Goal: Information Seeking & Learning: Compare options

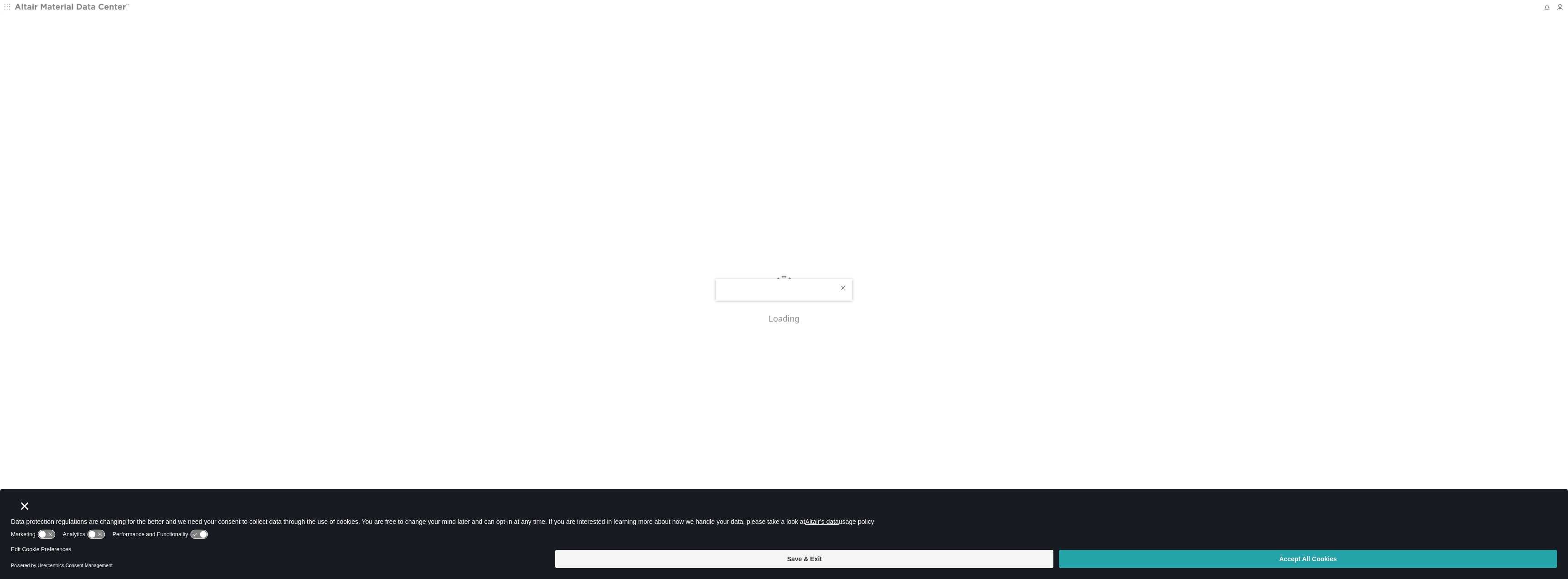
click at [1277, 561] on button "Accept All Cookies" at bounding box center [1308, 558] width 498 height 18
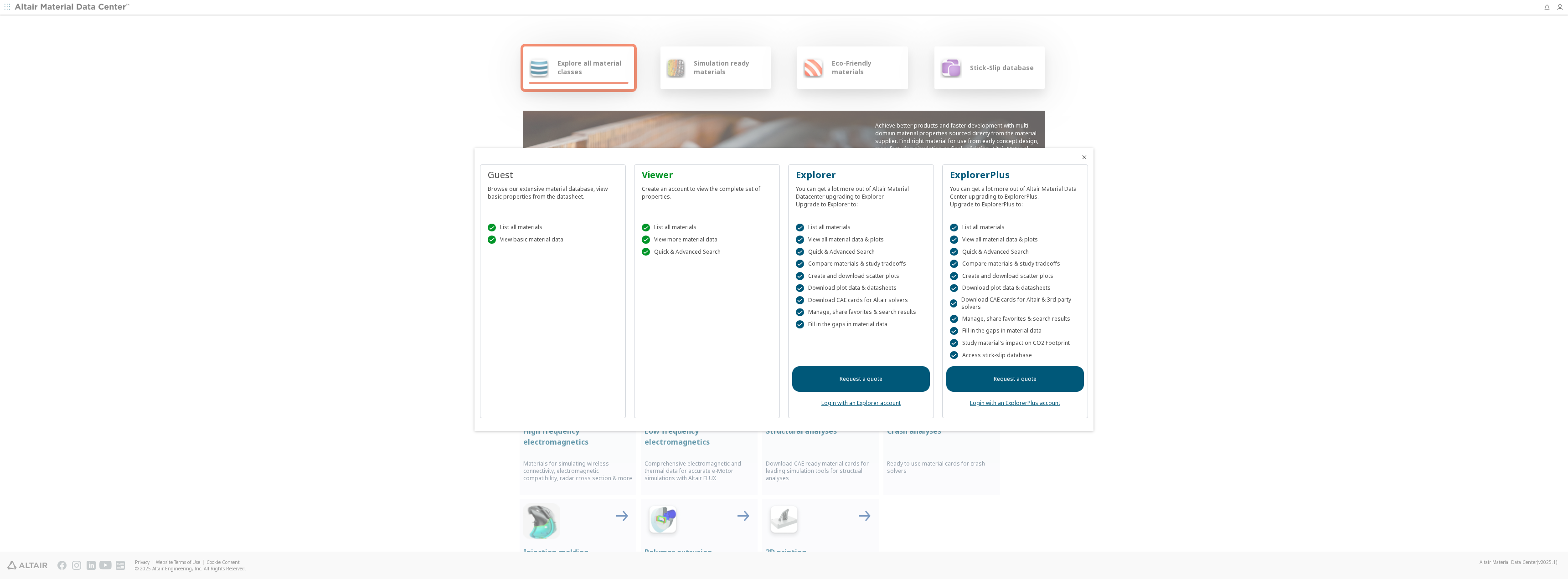
click at [1087, 157] on icon "Close" at bounding box center [1084, 157] width 7 height 7
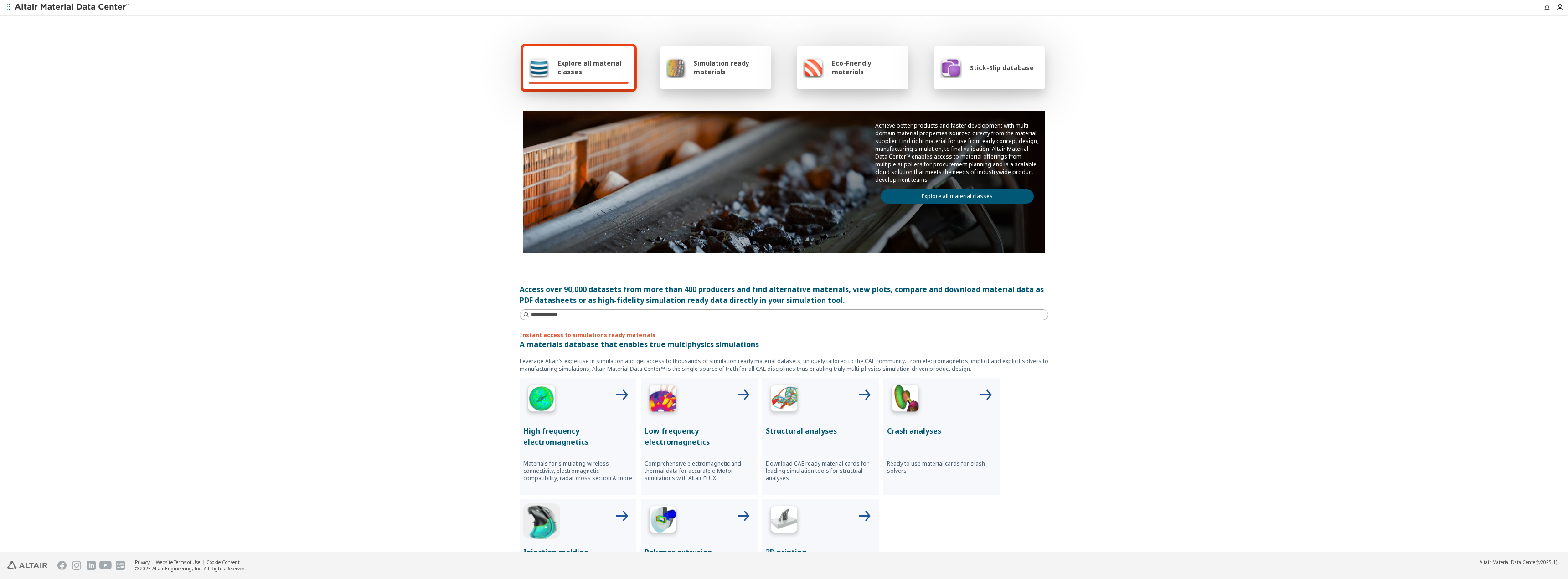
click at [694, 69] on span "Simulation ready materials" at bounding box center [729, 67] width 71 height 17
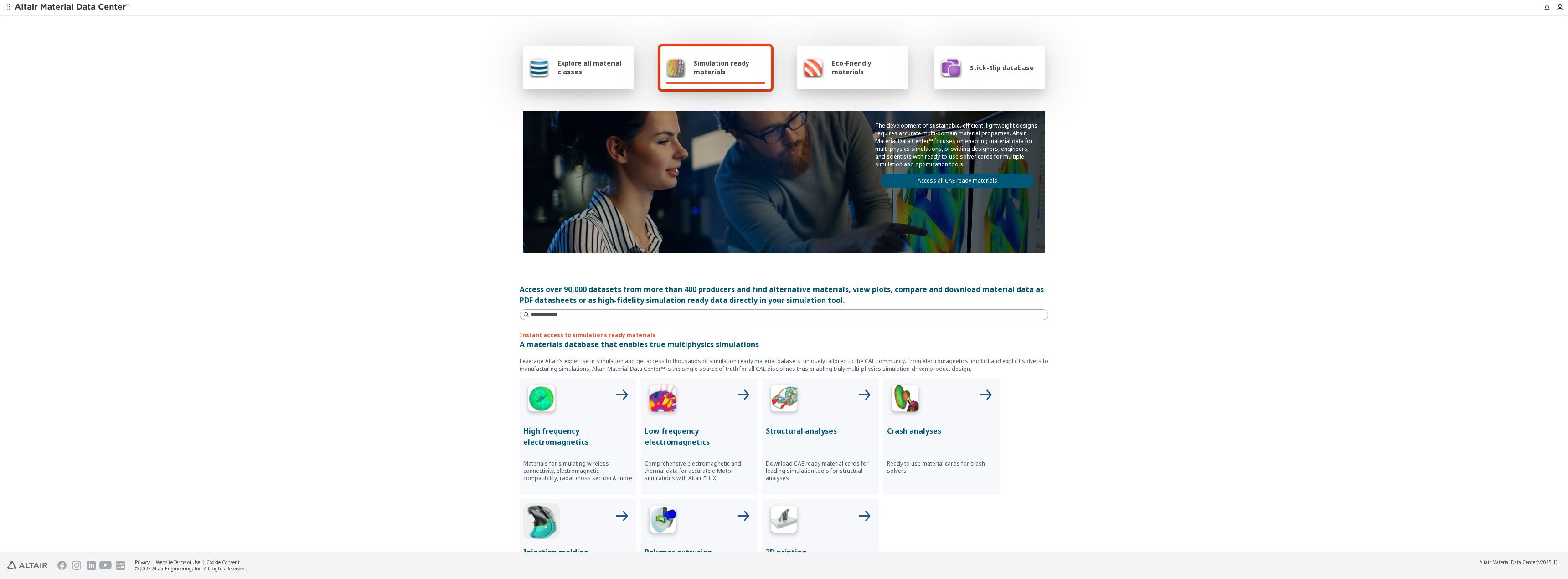
click at [952, 180] on link "Access all CAE ready materials" at bounding box center [957, 181] width 153 height 15
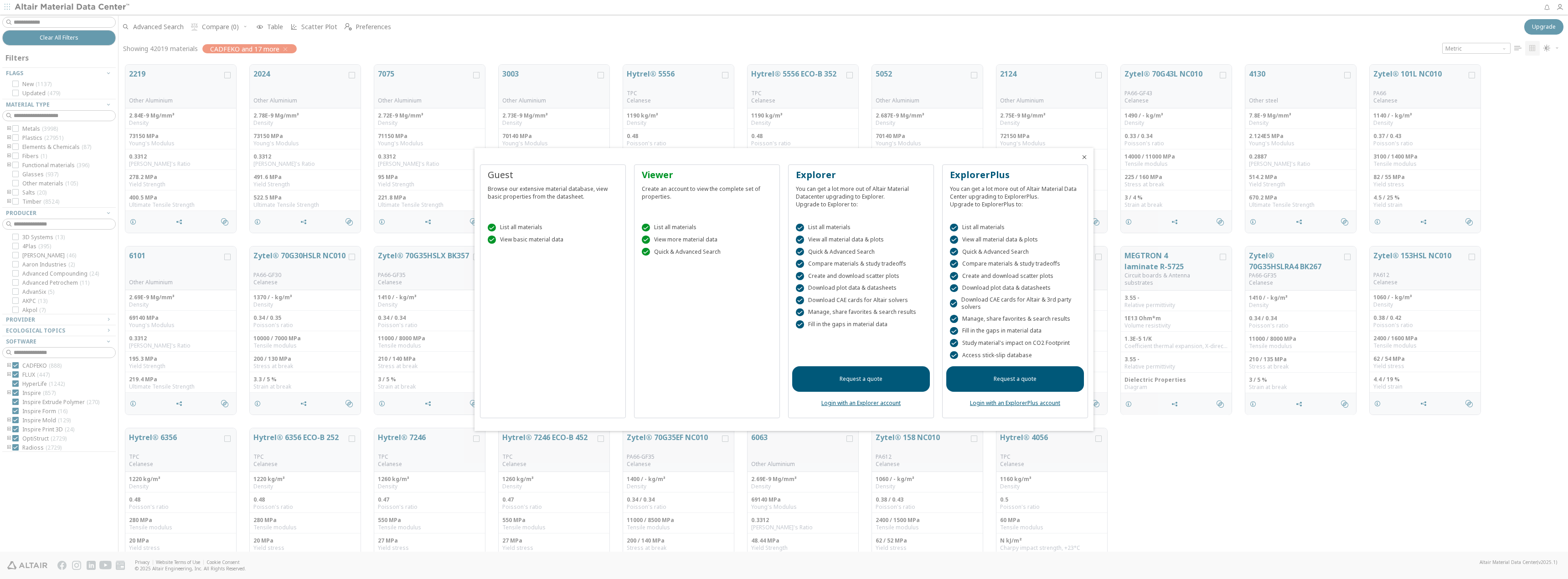
scroll to position [487, 1443]
click at [1086, 157] on icon "Close" at bounding box center [1084, 157] width 7 height 7
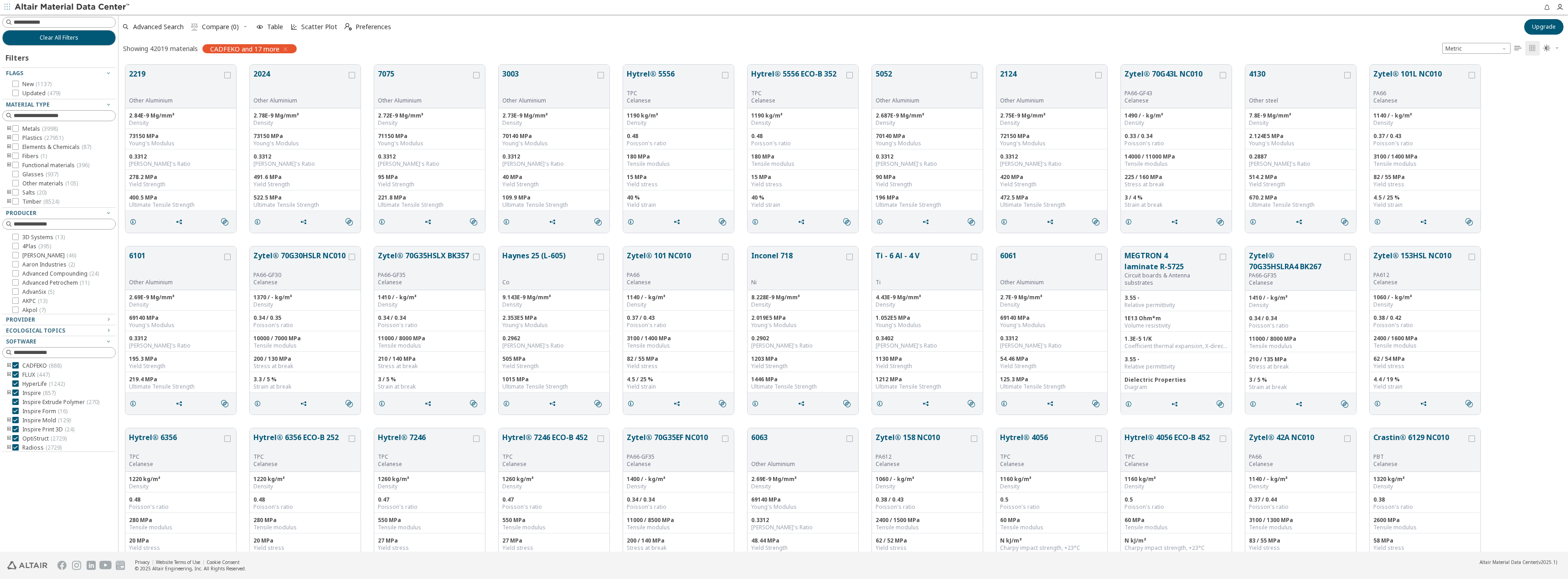
click at [8, 125] on icon "toogle group" at bounding box center [9, 129] width 7 height 7
click at [113, 156] on div "Clear All Filters Filters Flags New ( 1137 ) Updated ( 479 ) Material Type Meta…" at bounding box center [784, 283] width 1568 height 537
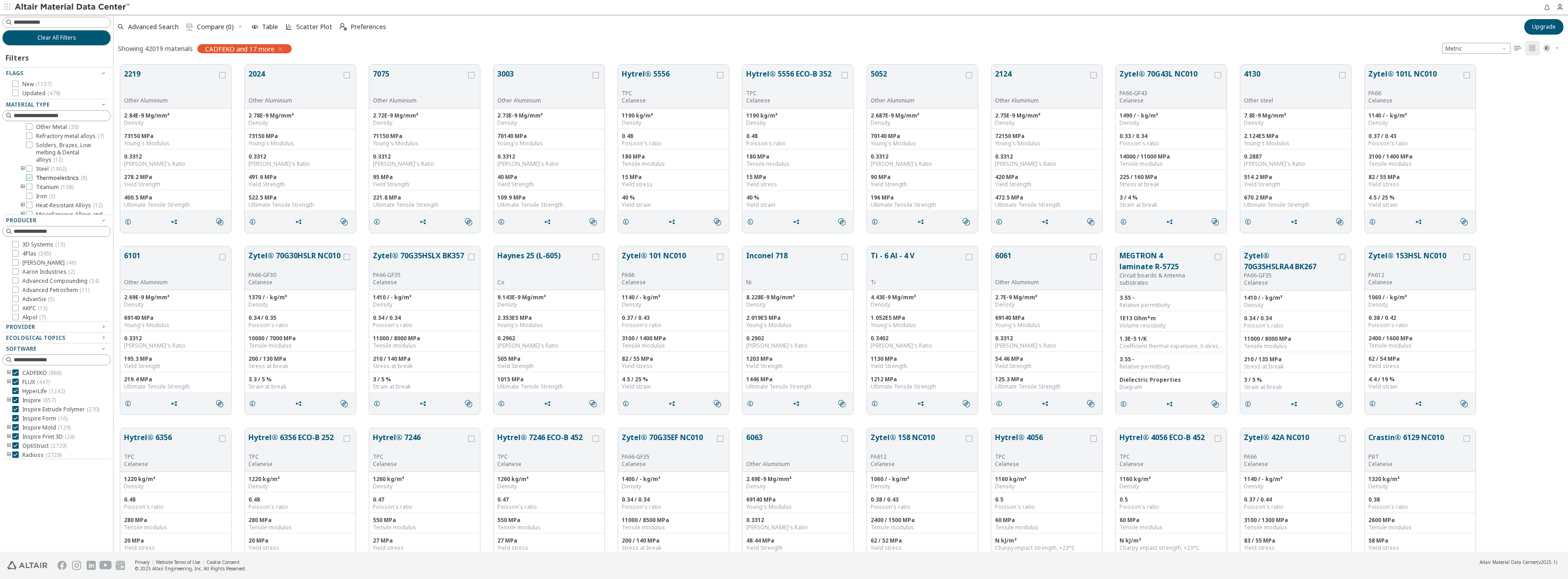
scroll to position [126, 0]
click at [23, 170] on icon "toogle group" at bounding box center [23, 166] width 7 height 7
click at [31, 169] on icon at bounding box center [29, 166] width 7 height 7
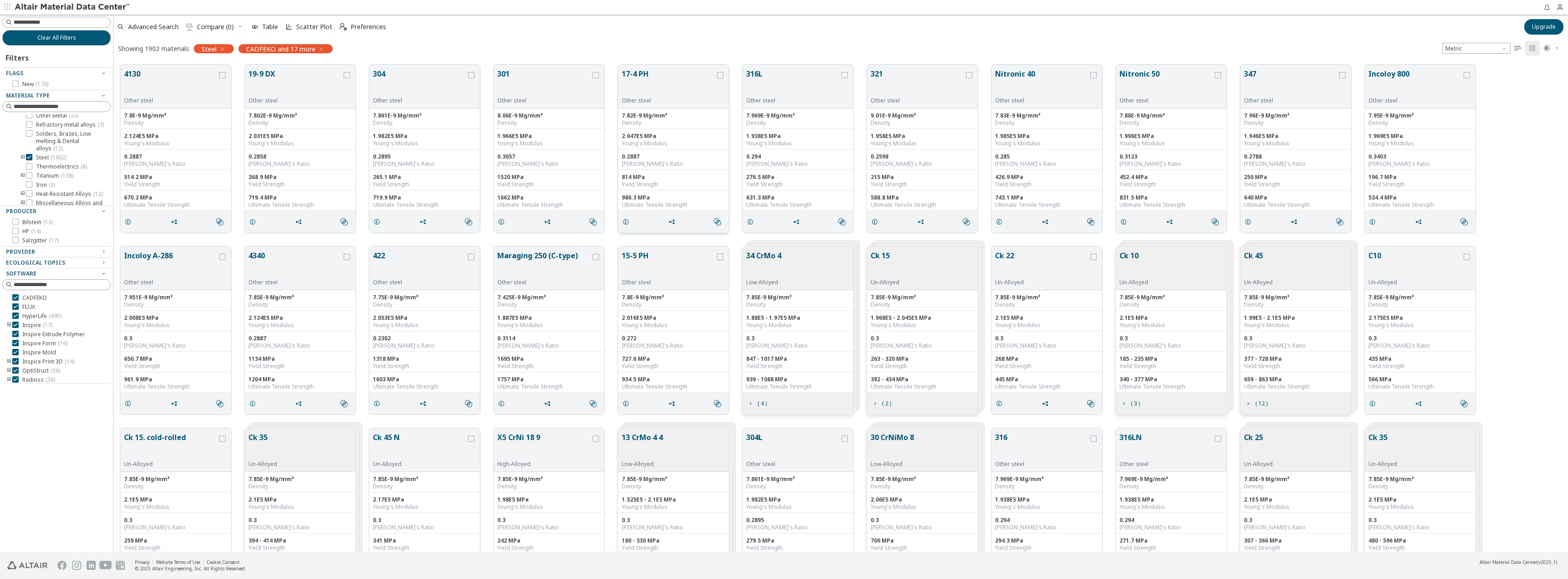
click at [637, 75] on button "17-4 PH" at bounding box center [668, 82] width 93 height 29
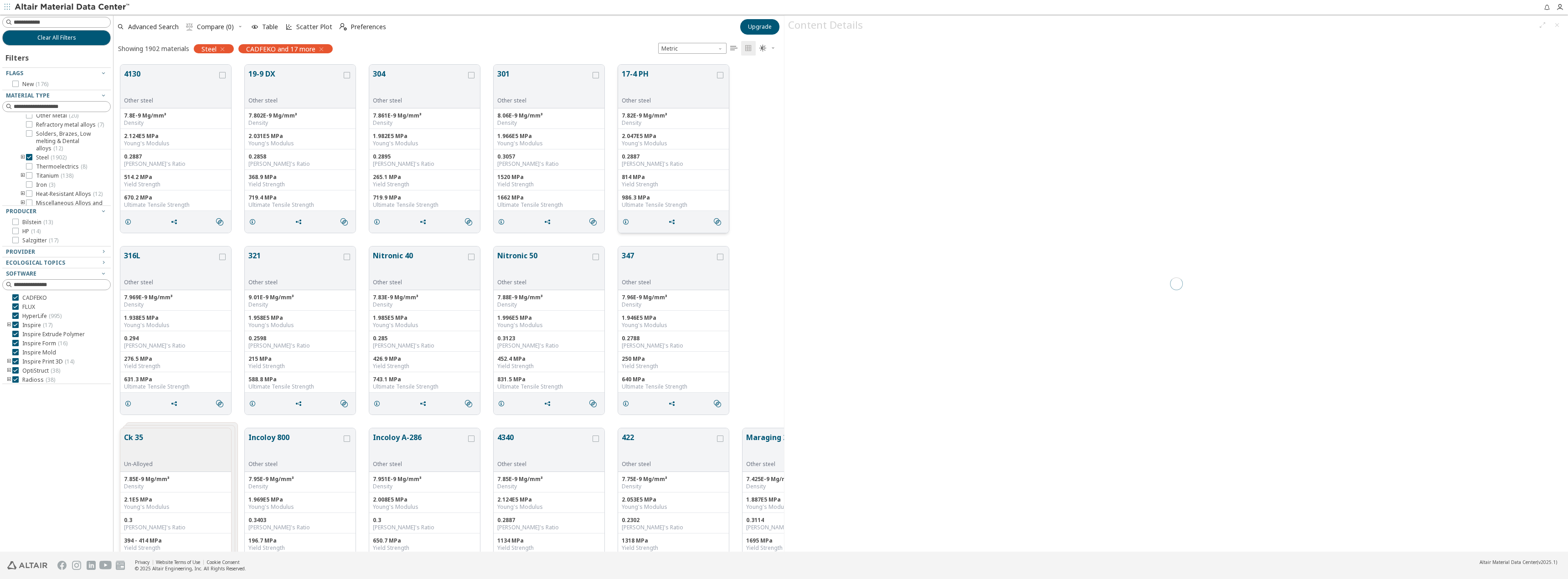
scroll to position [487, 664]
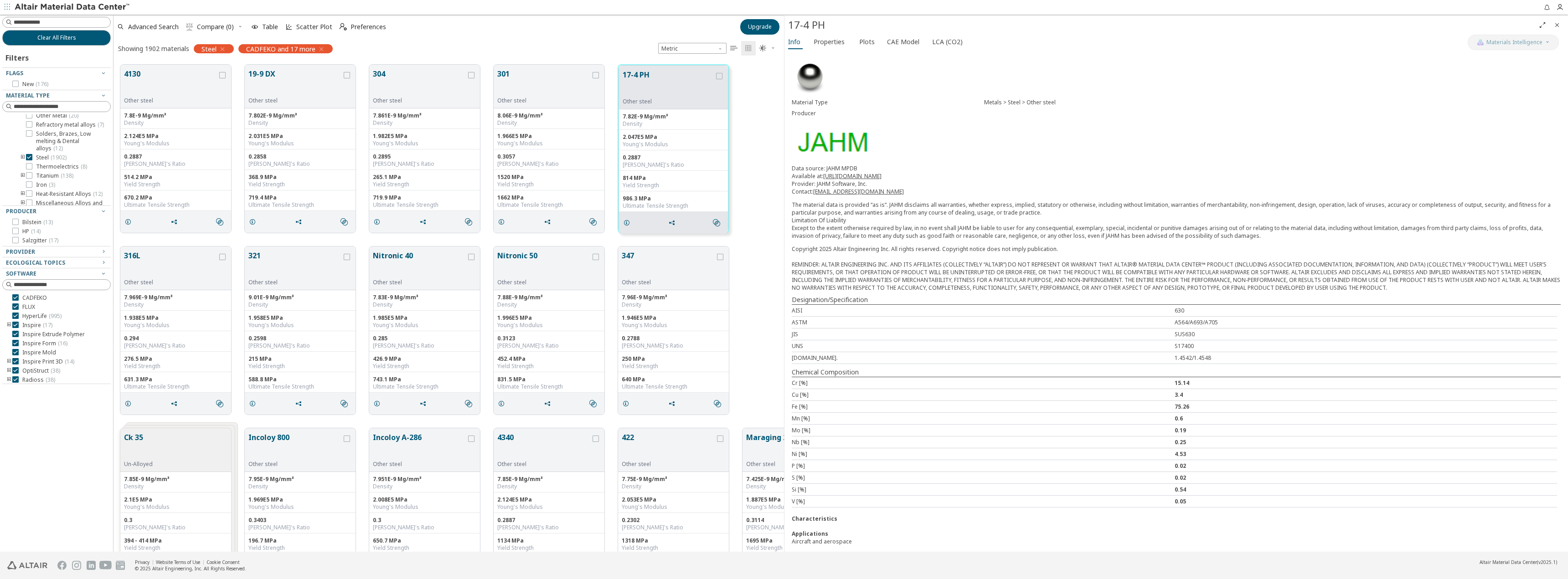
scroll to position [7, 0]
click at [828, 43] on span "Properties" at bounding box center [829, 42] width 31 height 15
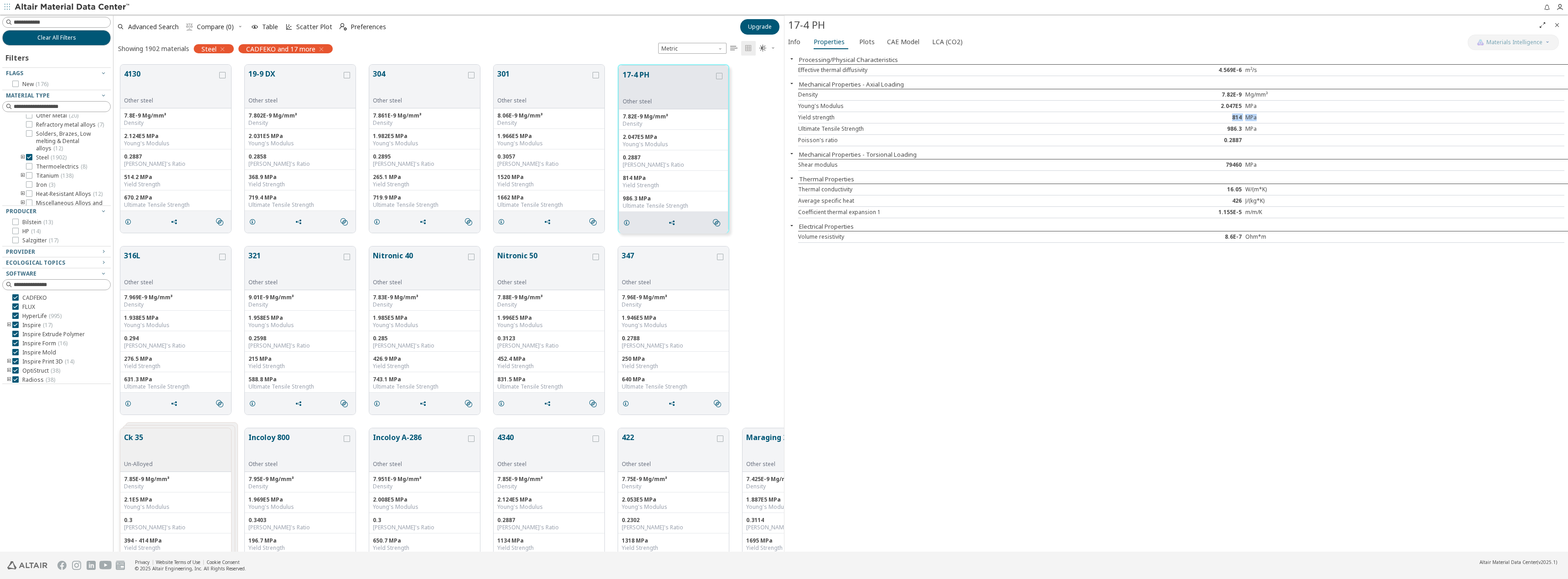
drag, startPoint x: 1232, startPoint y: 119, endPoint x: 1257, endPoint y: 121, distance: 25.1
click at [1257, 121] on div "Yield strength 814 MPa" at bounding box center [1182, 117] width 766 height 11
click at [863, 42] on span "Plots" at bounding box center [866, 42] width 15 height 15
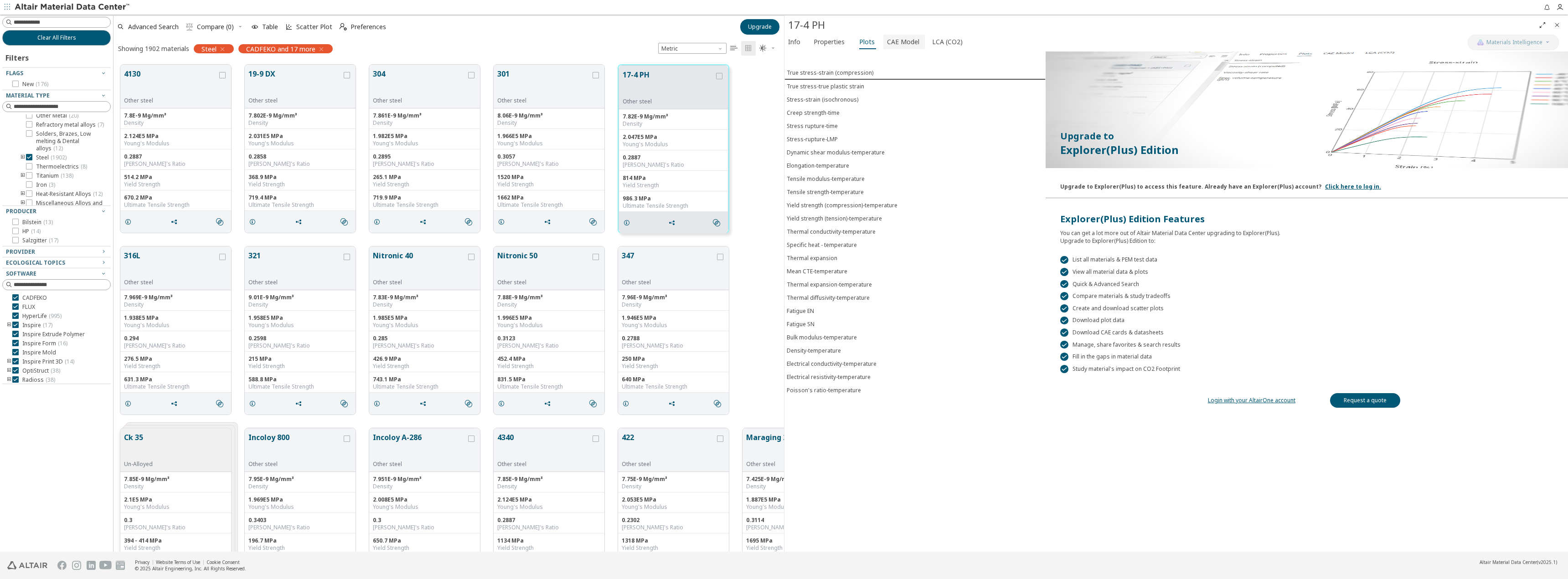
click at [909, 40] on span "CAE Model" at bounding box center [903, 42] width 32 height 15
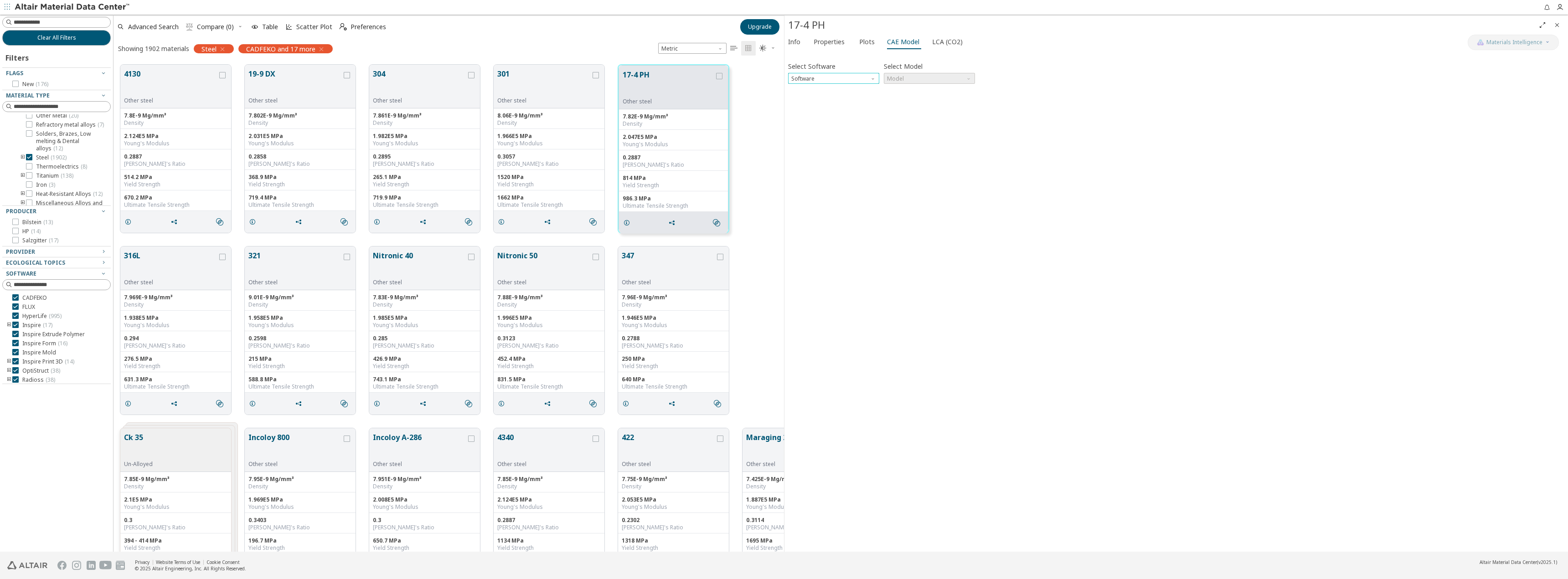
click at [874, 75] on span "Software" at bounding box center [874, 76] width 7 height 7
click at [825, 97] on button "OptiStruct" at bounding box center [834, 100] width 91 height 11
click at [914, 78] on span "Model" at bounding box center [929, 78] width 91 height 11
click at [914, 88] on span "Mat1" at bounding box center [930, 90] width 84 height 7
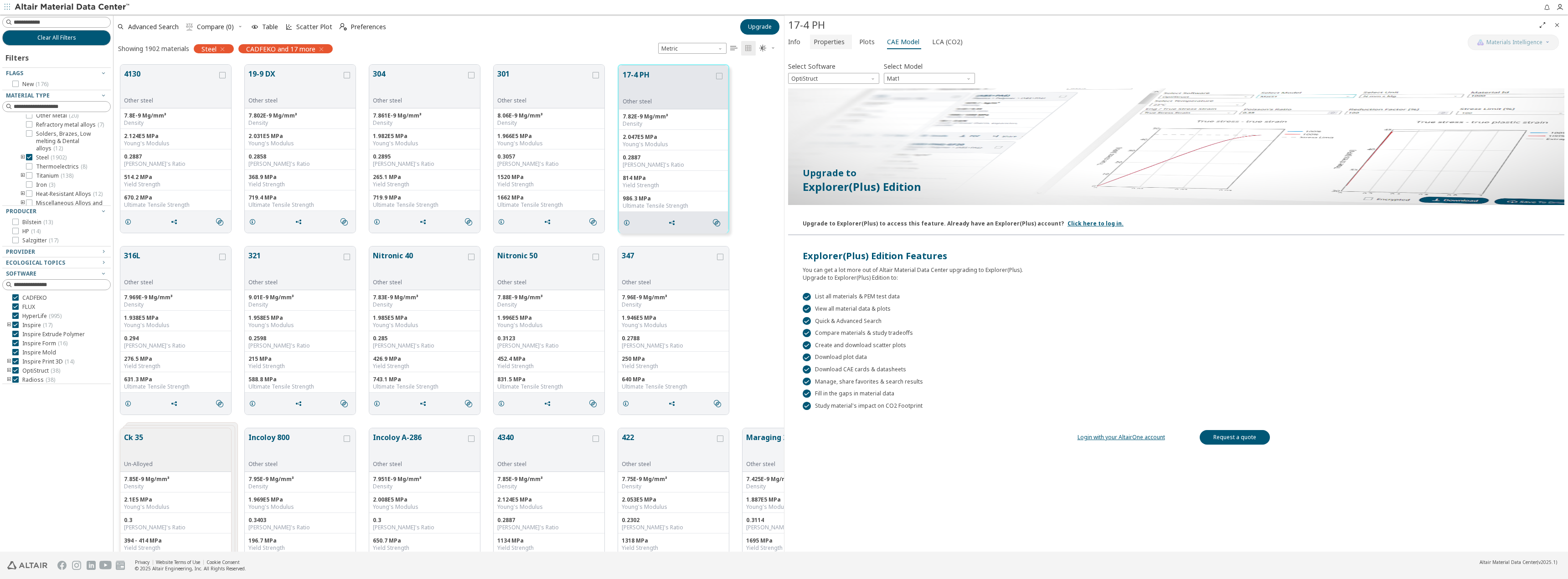
click at [833, 40] on span "Properties" at bounding box center [829, 42] width 31 height 15
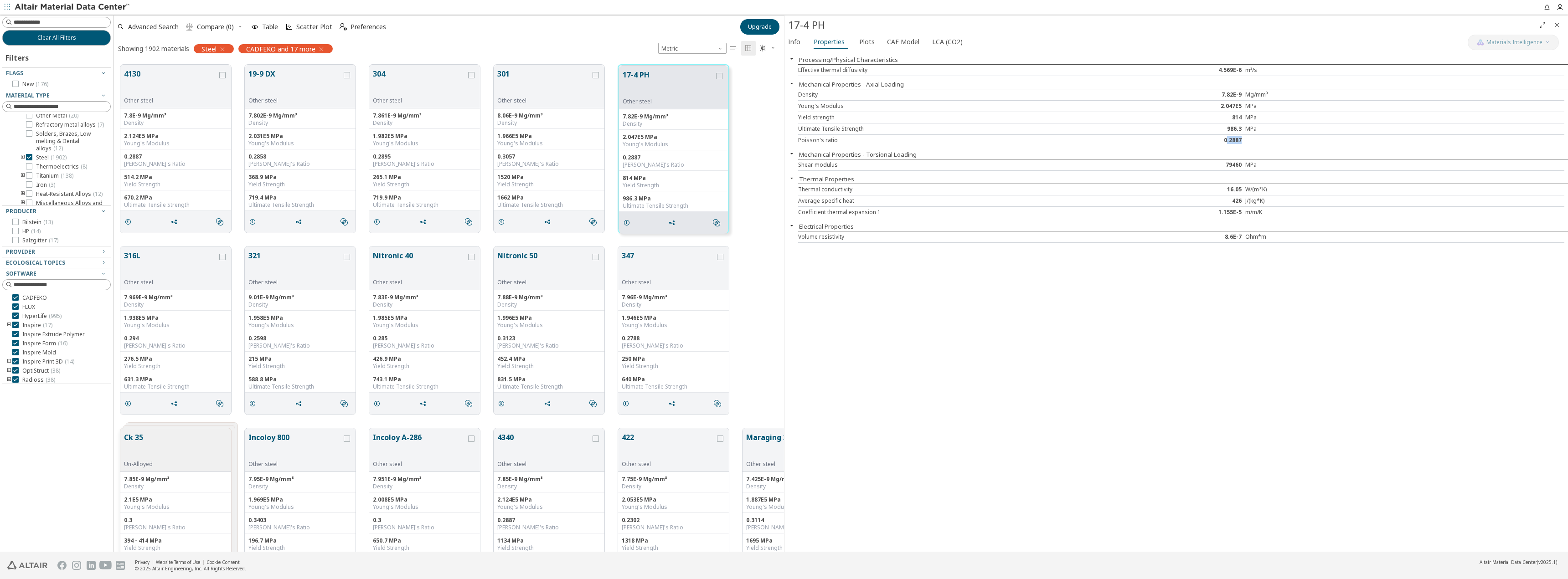
drag, startPoint x: 1226, startPoint y: 140, endPoint x: 1264, endPoint y: 141, distance: 38.0
click at [1264, 141] on div "Poisson's ratio 0.2887" at bounding box center [1182, 140] width 766 height 11
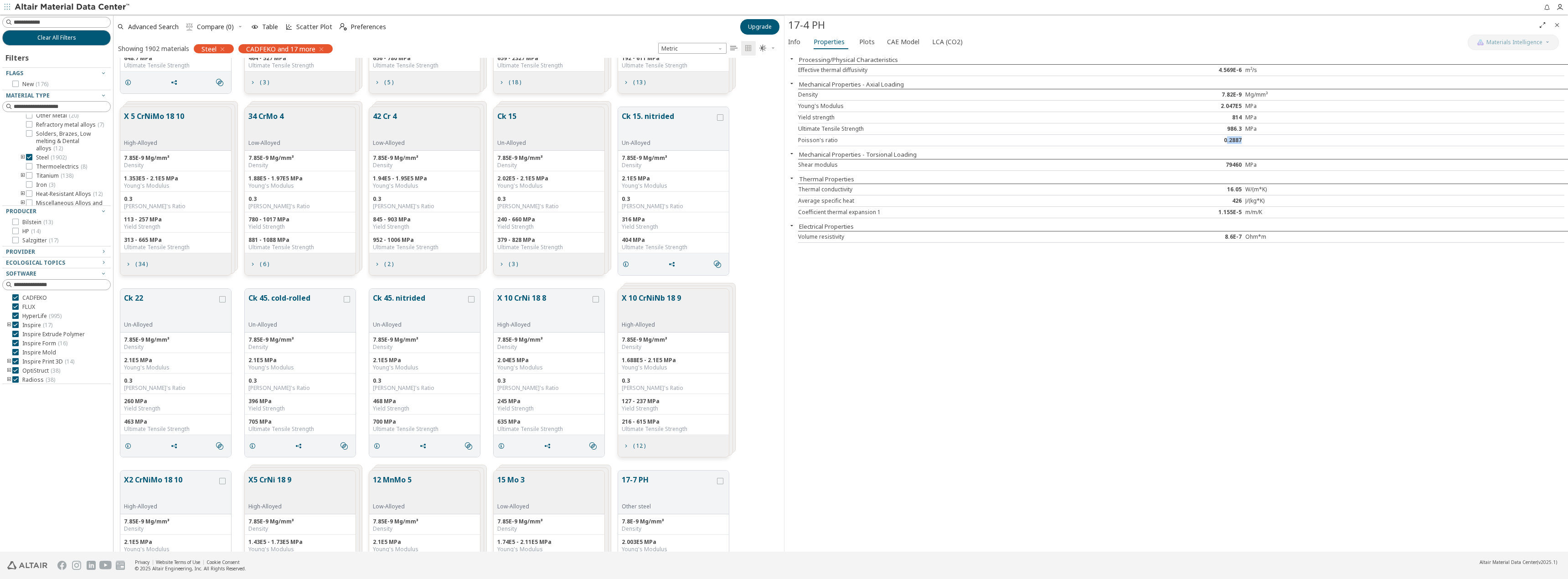
scroll to position [1275, 0]
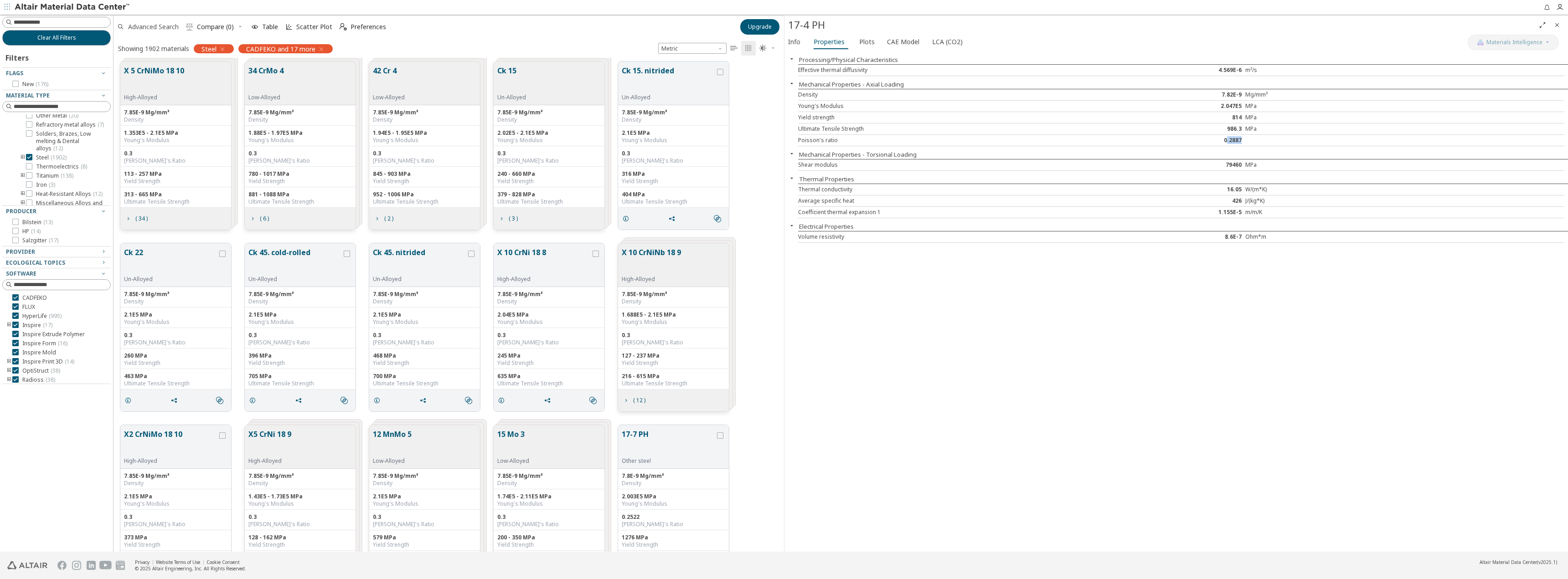
click at [152, 24] on span "Advanced Search" at bounding box center [154, 27] width 51 height 7
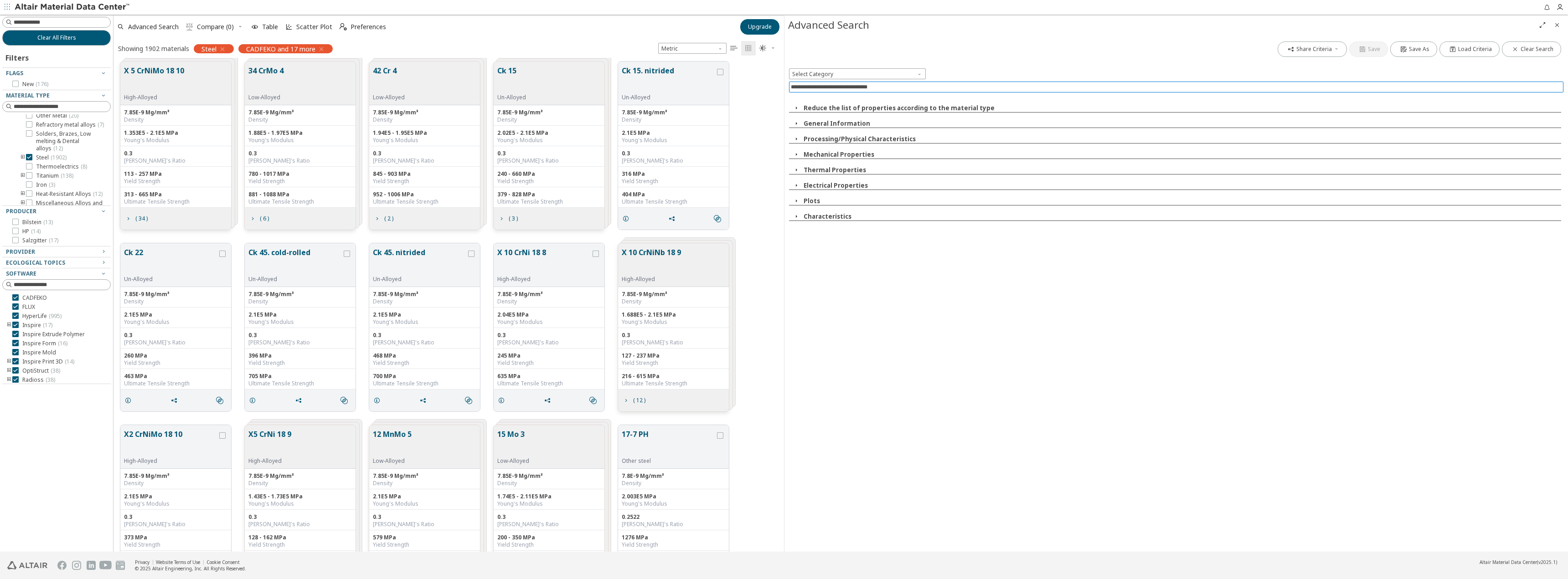
click at [830, 85] on input at bounding box center [1177, 87] width 772 height 10
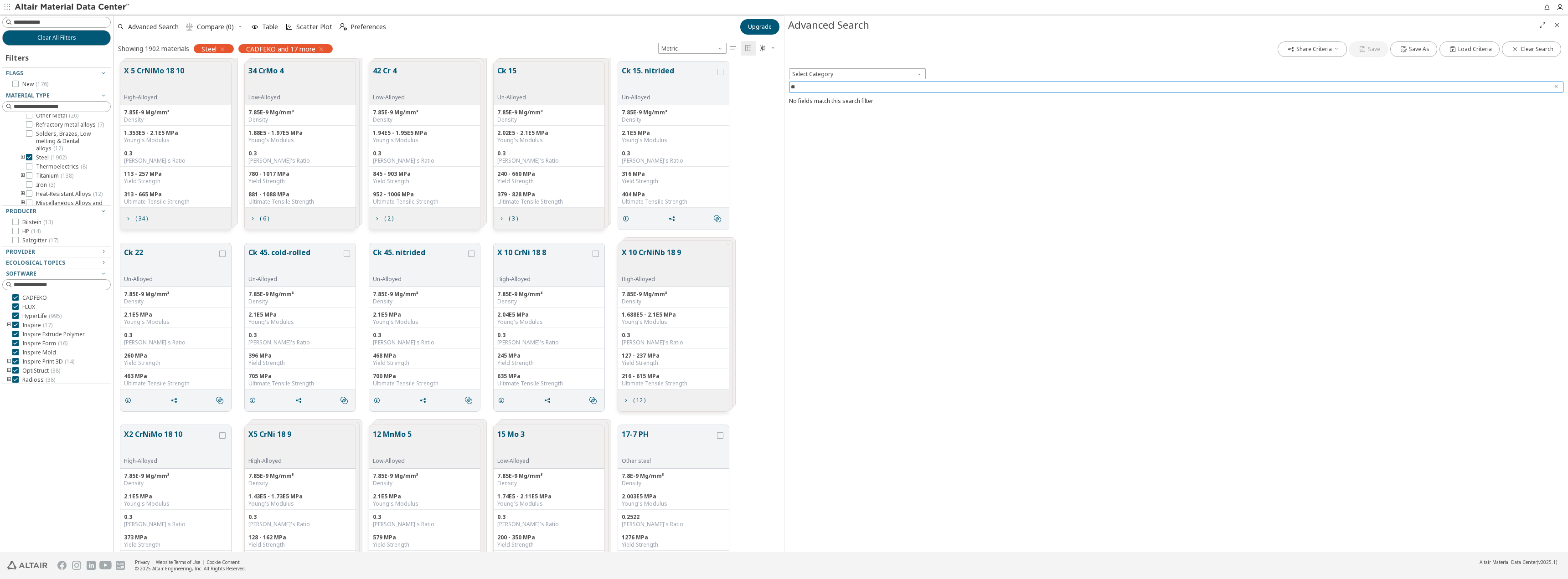
type input "*"
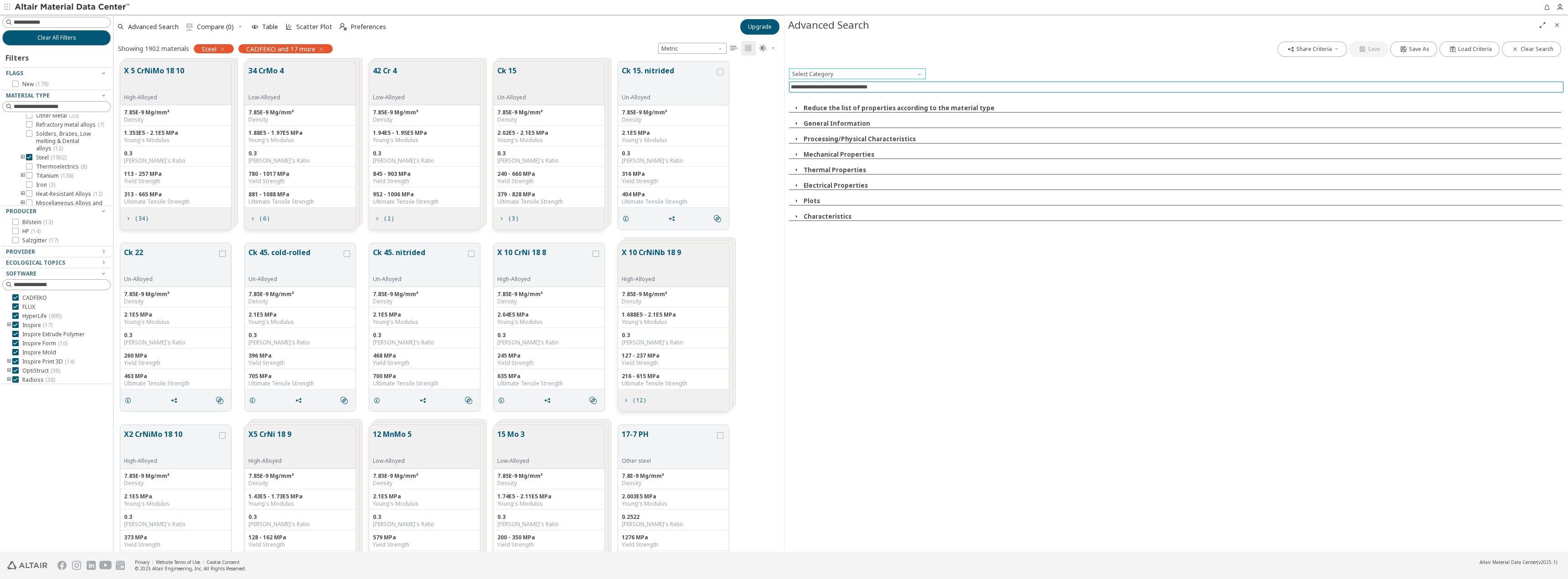
click at [919, 74] on span at bounding box center [920, 71] width 7 height 7
click at [953, 350] on div "Share Criteria Save Save As Load Criteria Clear Search Select Category Reduce t…" at bounding box center [1176, 293] width 784 height 517
click at [22, 161] on icon "toogle group" at bounding box center [23, 157] width 7 height 7
click at [796, 123] on icon "button" at bounding box center [796, 123] width 7 height 7
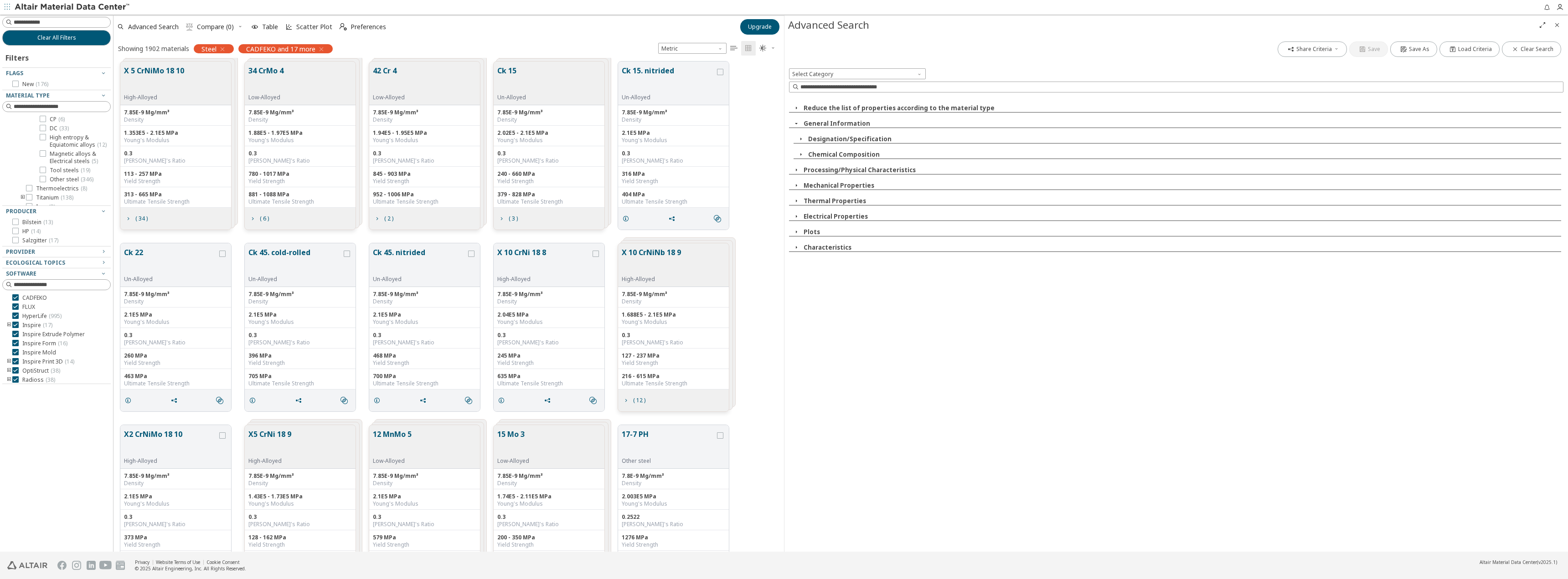
click at [802, 139] on icon "button" at bounding box center [800, 139] width 7 height 7
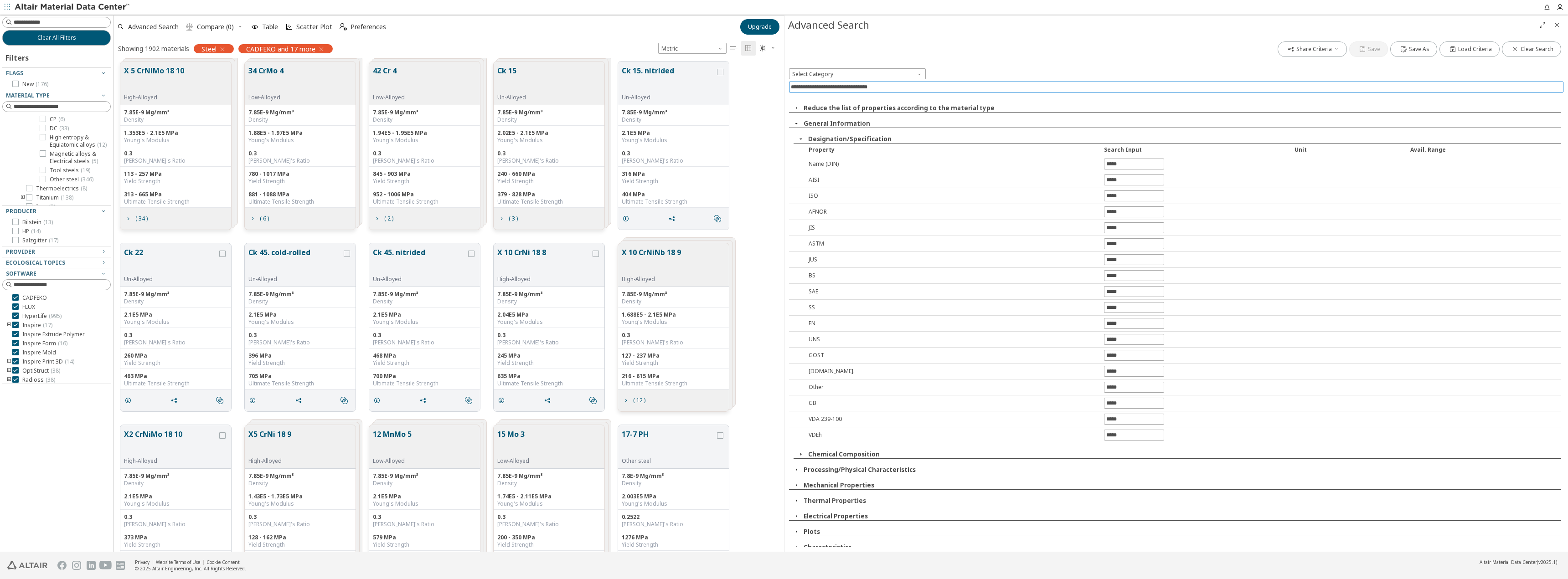
click at [867, 88] on input at bounding box center [1177, 87] width 772 height 10
type input "*"
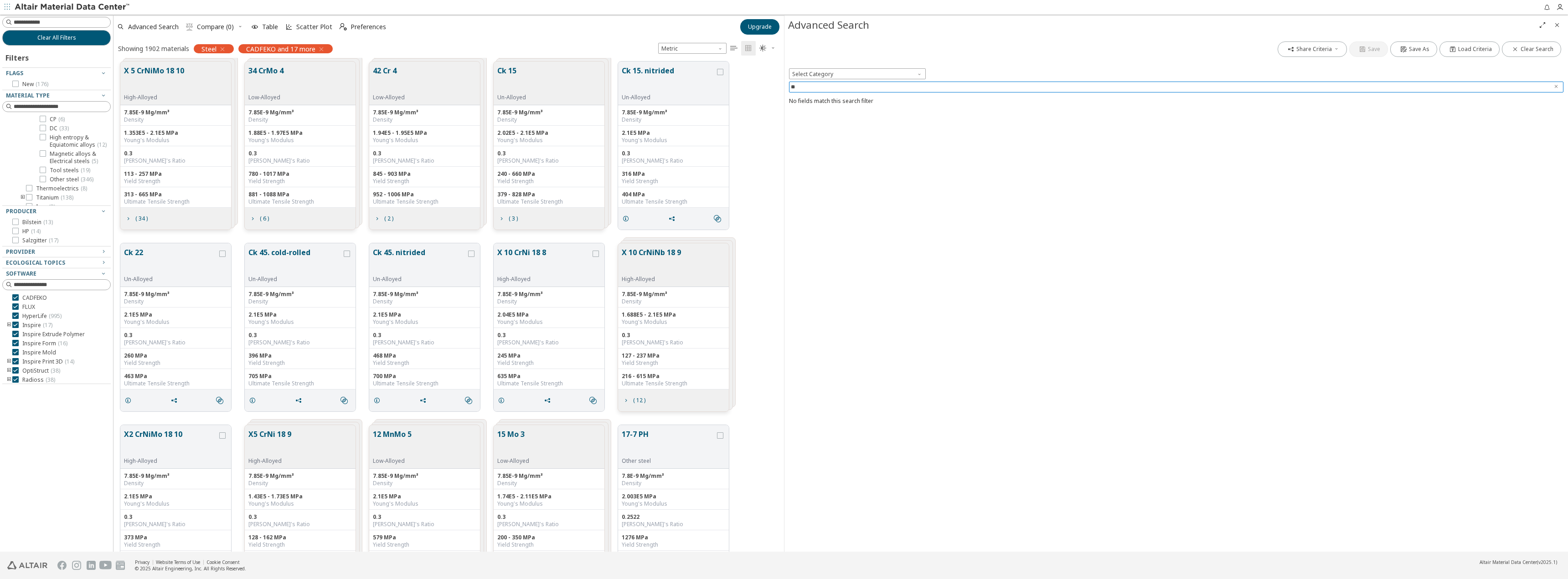
type input "*"
type input "****"
click at [1113, 149] on input "text" at bounding box center [1134, 148] width 59 height 10
type input "**"
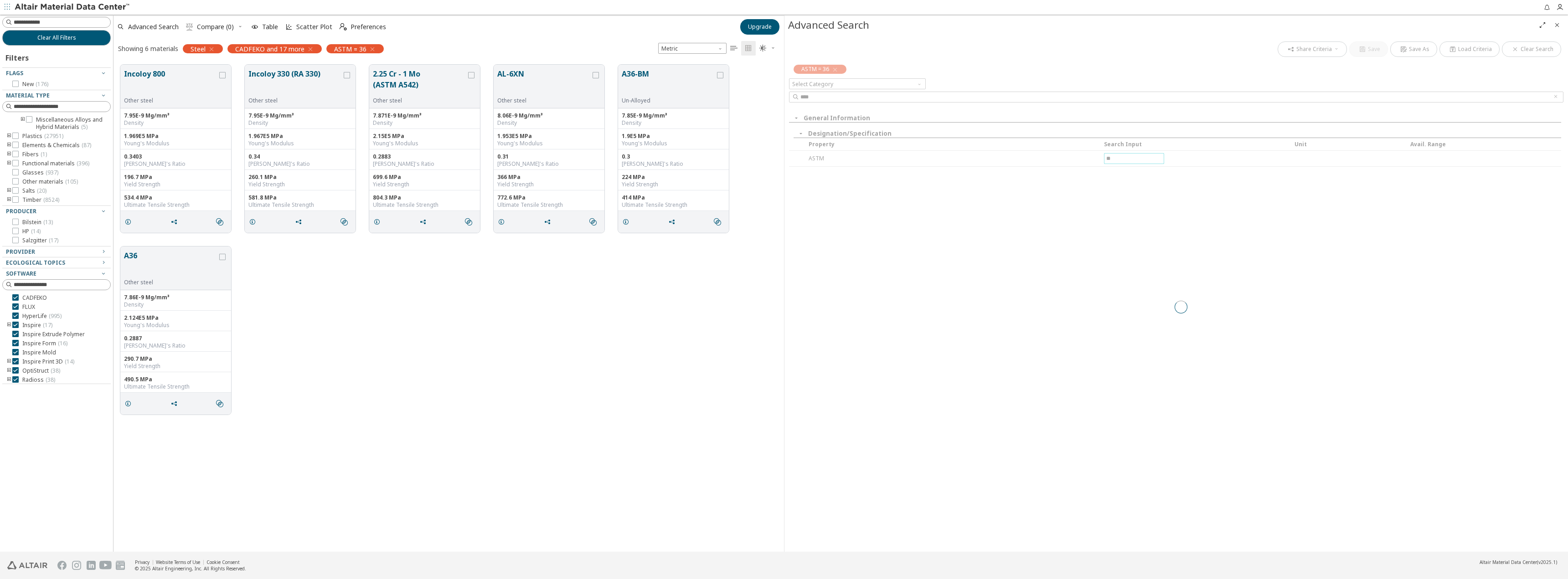
scroll to position [0, 0]
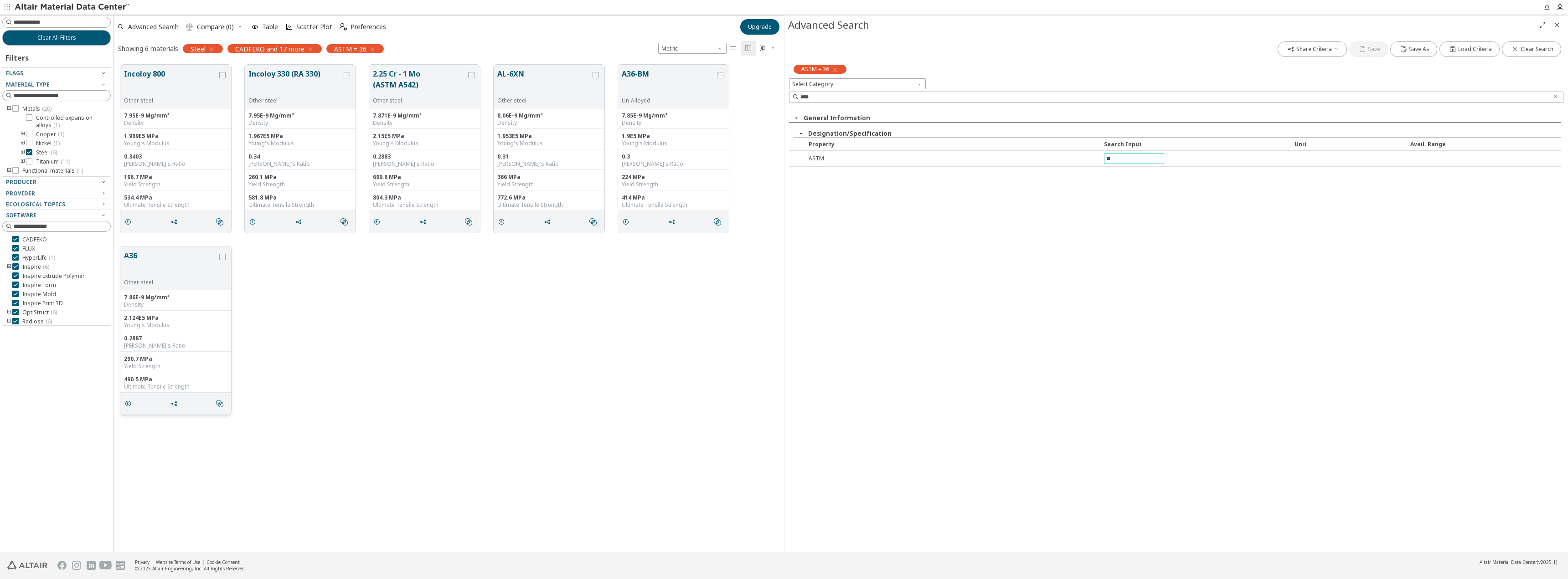
click at [165, 257] on button "A36" at bounding box center [171, 264] width 93 height 29
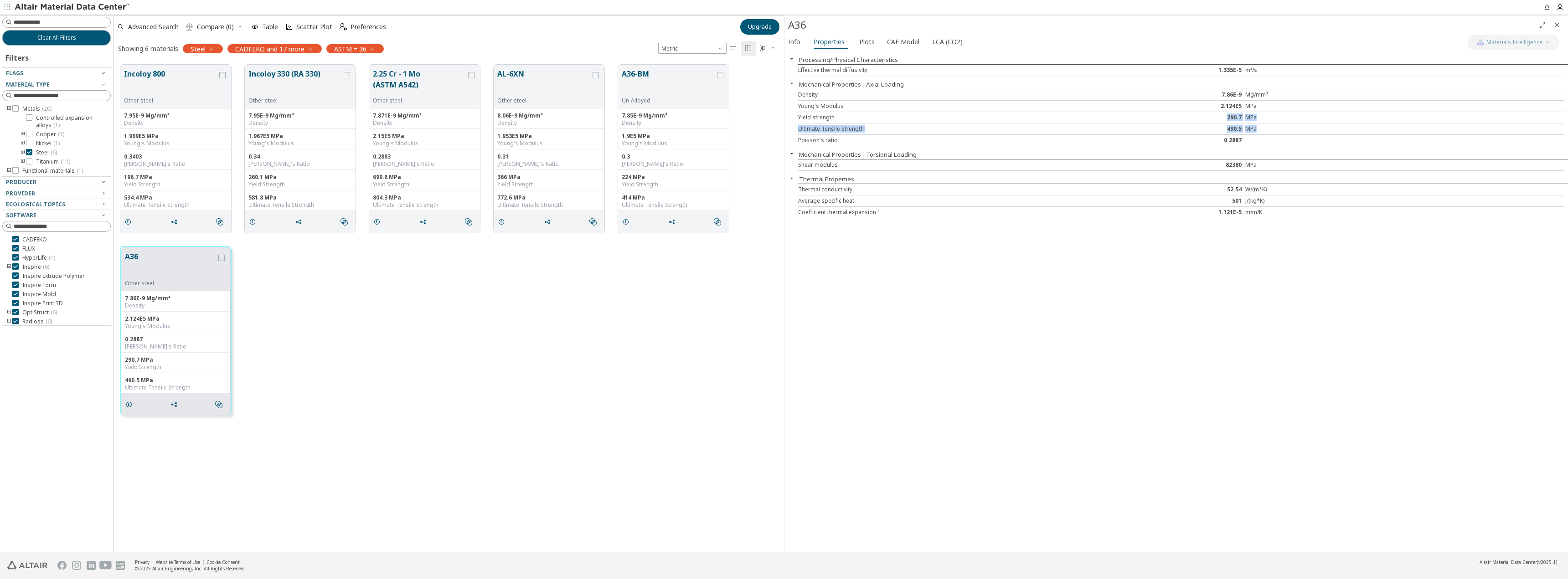
drag, startPoint x: 1228, startPoint y: 117, endPoint x: 1256, endPoint y: 128, distance: 30.1
click at [1256, 128] on div "Density 7.86E-9 Mg/mm³ Young's Modulus 2.124E5 MPa Yield strength 290.7 MPa Ult…" at bounding box center [1183, 117] width 770 height 57
click at [799, 37] on span "Info" at bounding box center [794, 42] width 12 height 15
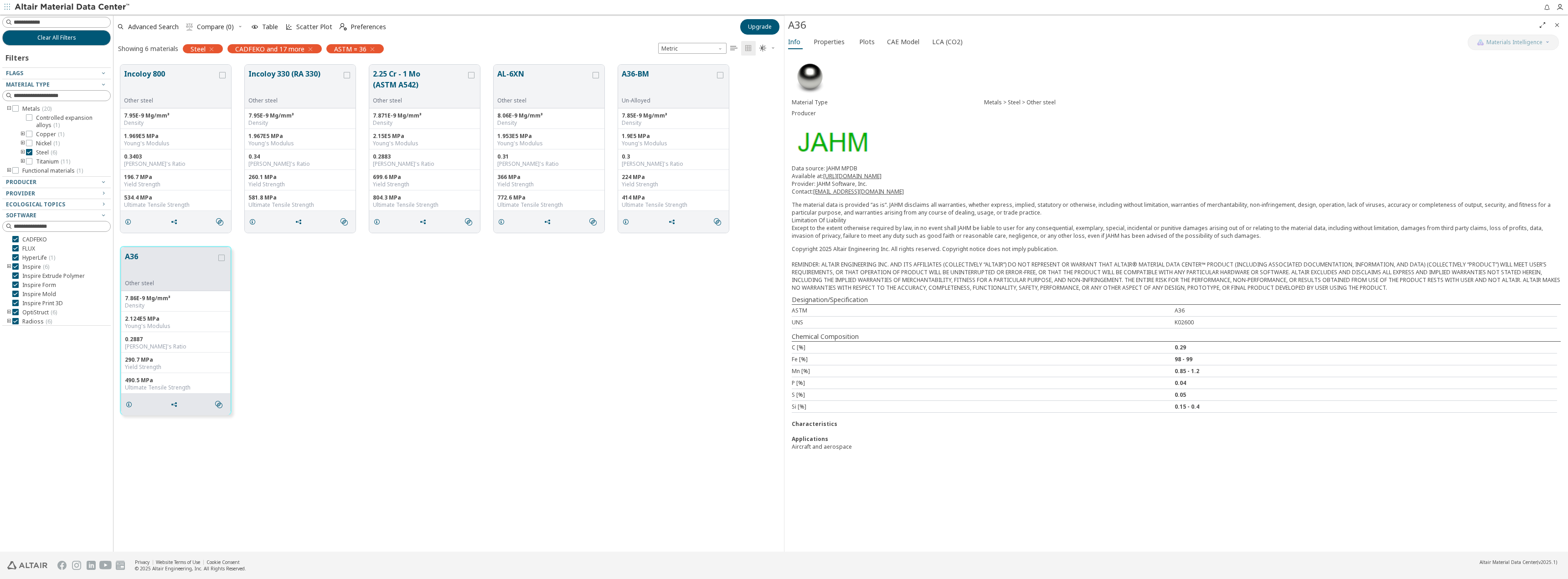
click at [371, 50] on icon "button" at bounding box center [372, 49] width 7 height 7
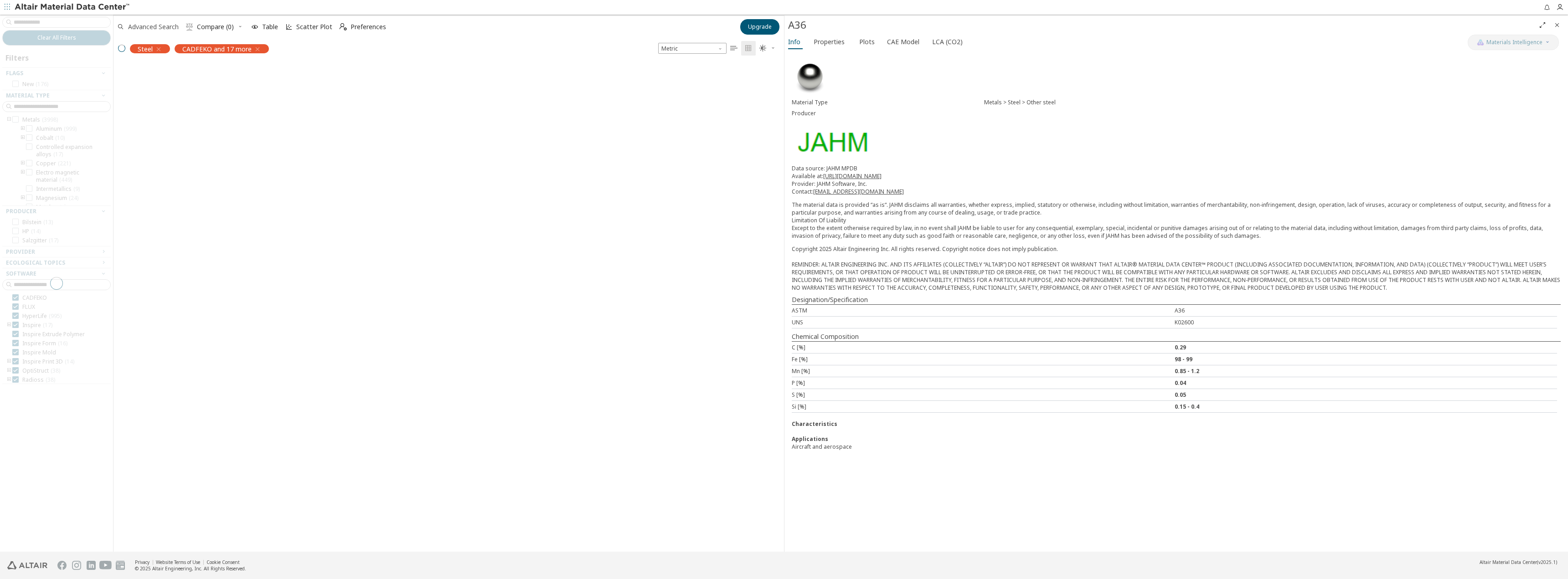
click at [154, 29] on span "Advanced Search" at bounding box center [154, 27] width 51 height 7
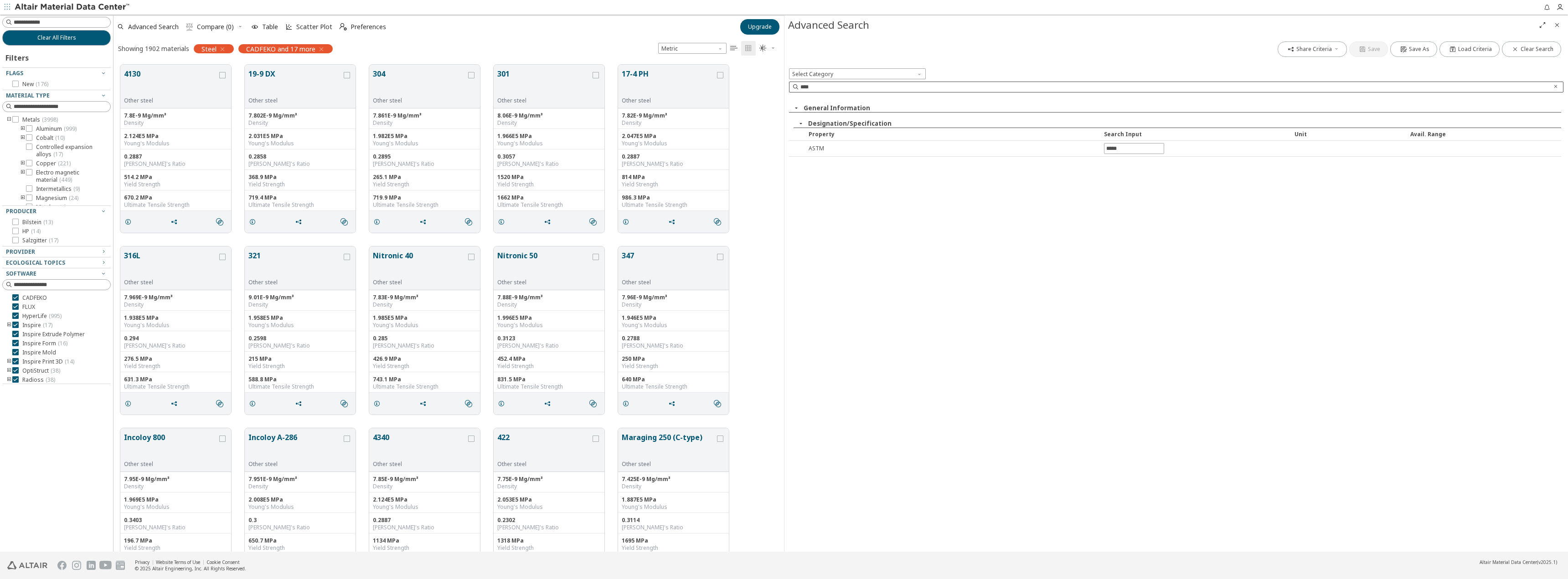
click at [1556, 84] on icon "Clear text" at bounding box center [1555, 87] width 5 height 5
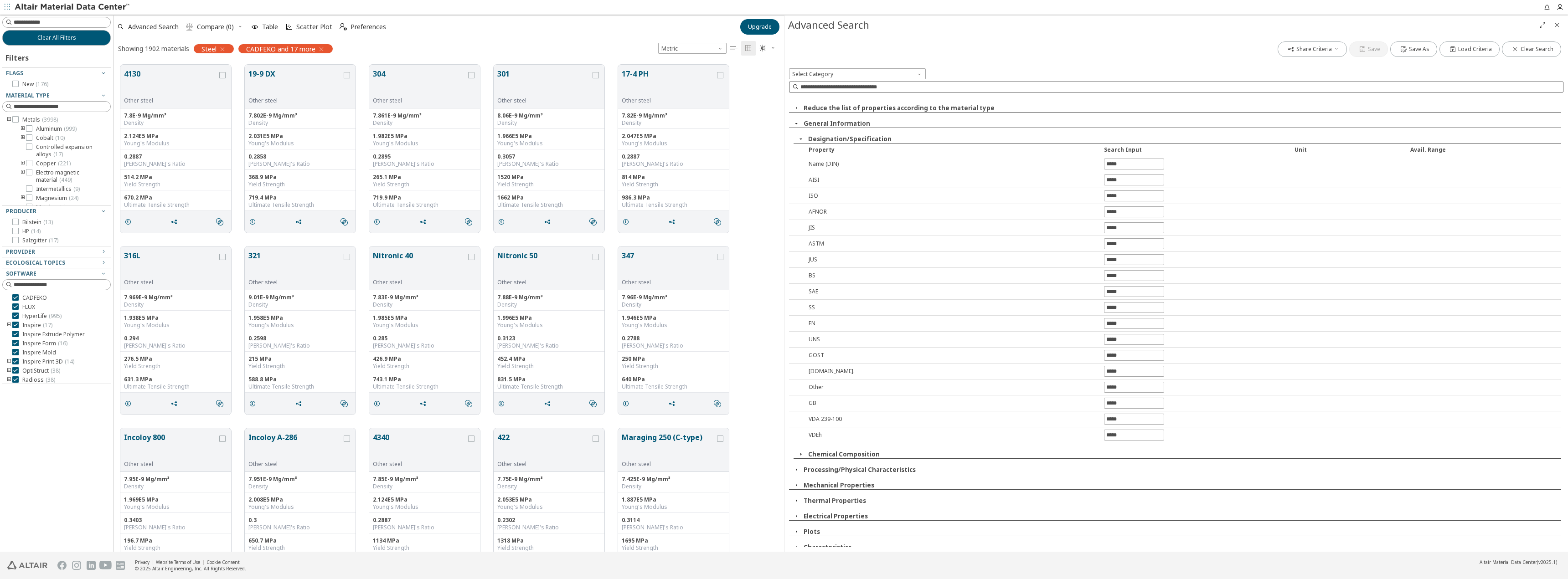
click at [823, 195] on div "ISO" at bounding box center [951, 195] width 302 height 8
click at [1113, 196] on input "text" at bounding box center [1134, 195] width 59 height 10
type input "***"
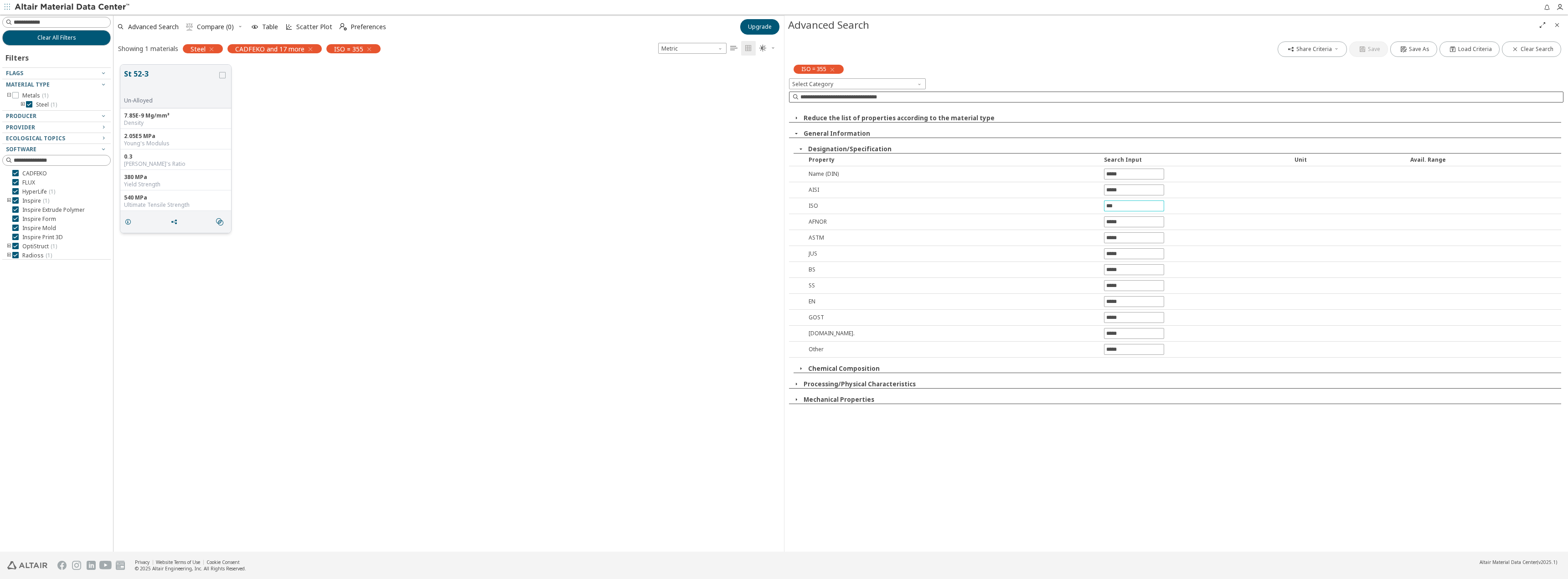
click at [166, 84] on button "St 52-3" at bounding box center [171, 82] width 93 height 29
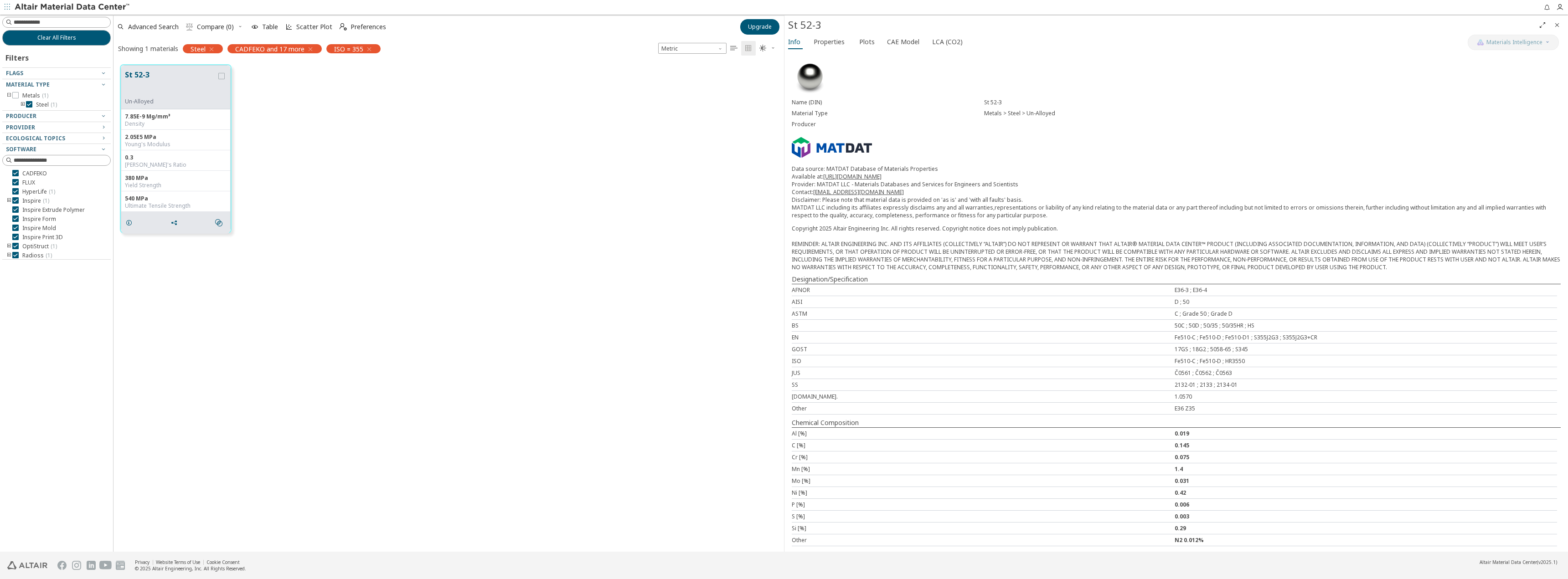
scroll to position [2, 0]
click at [828, 41] on span "Properties" at bounding box center [829, 42] width 31 height 15
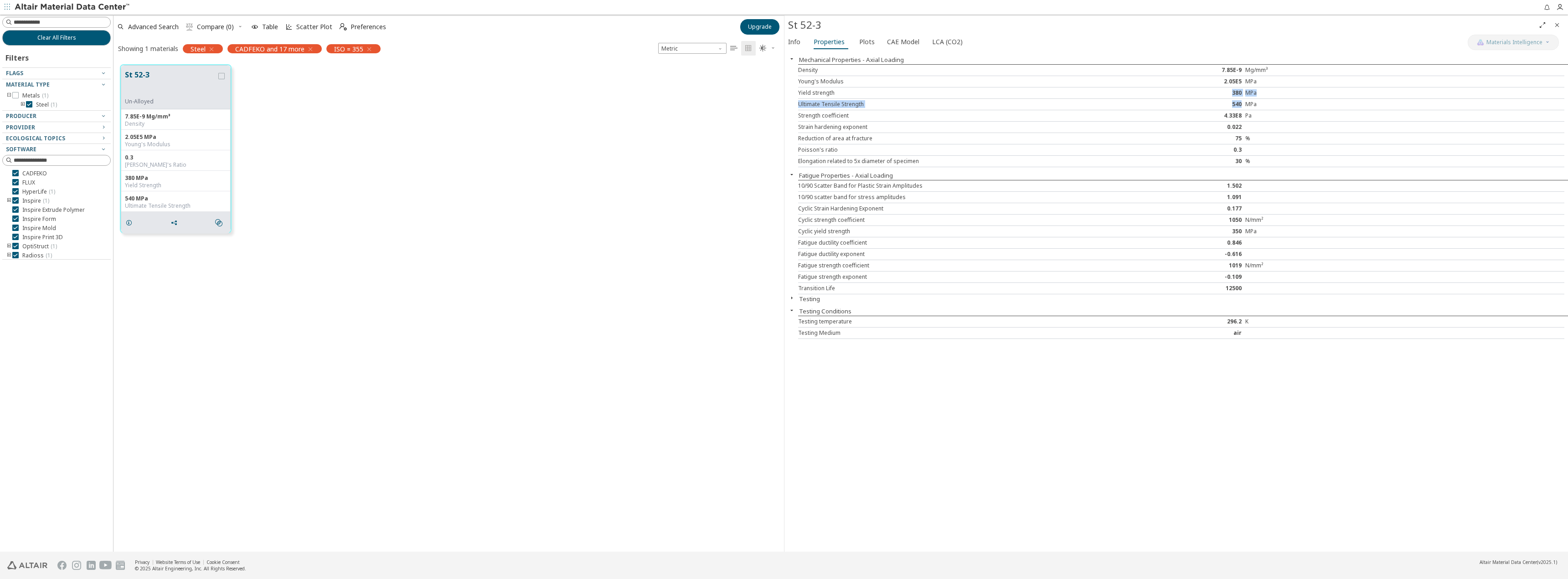
drag, startPoint x: 1232, startPoint y: 92, endPoint x: 1241, endPoint y: 105, distance: 15.8
click at [1241, 105] on div "Density 7.85E-9 Mg/mm³ Young's Modulus 2.05E5 MPa Yield strength 380 MPa Ultima…" at bounding box center [1183, 115] width 770 height 103
click at [794, 41] on span "Info" at bounding box center [794, 42] width 12 height 15
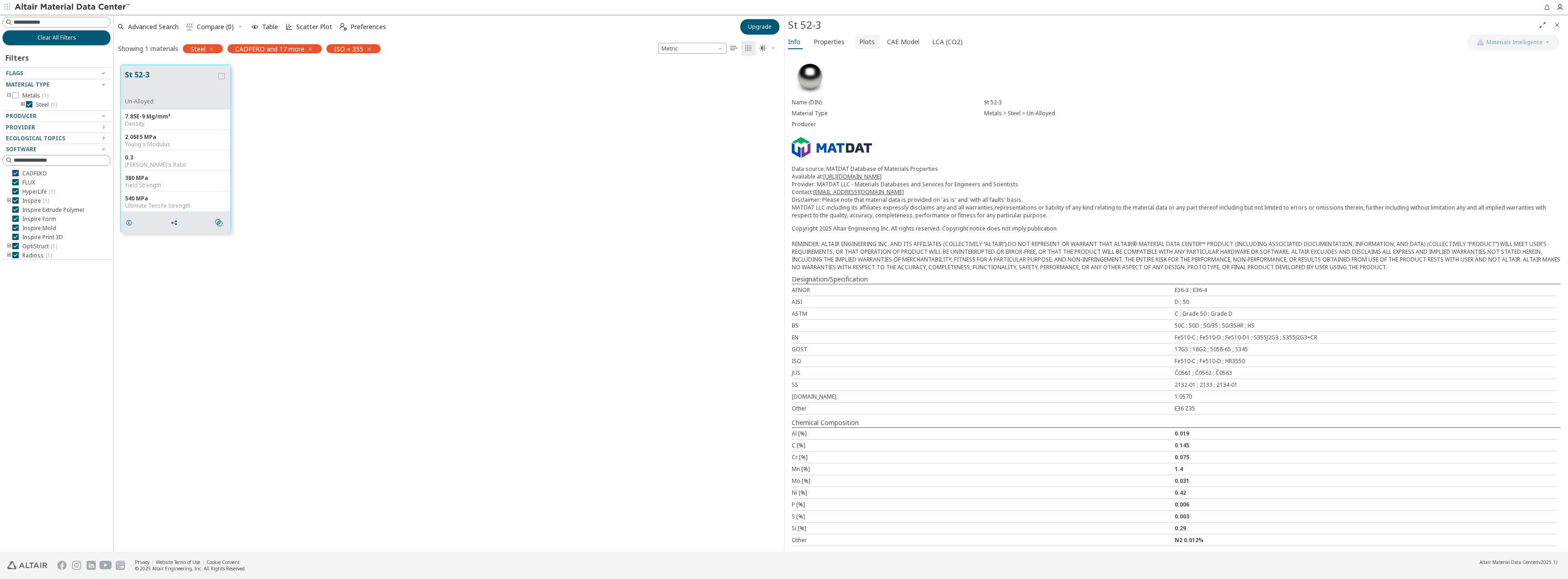
click at [860, 43] on span "Plots" at bounding box center [866, 42] width 15 height 15
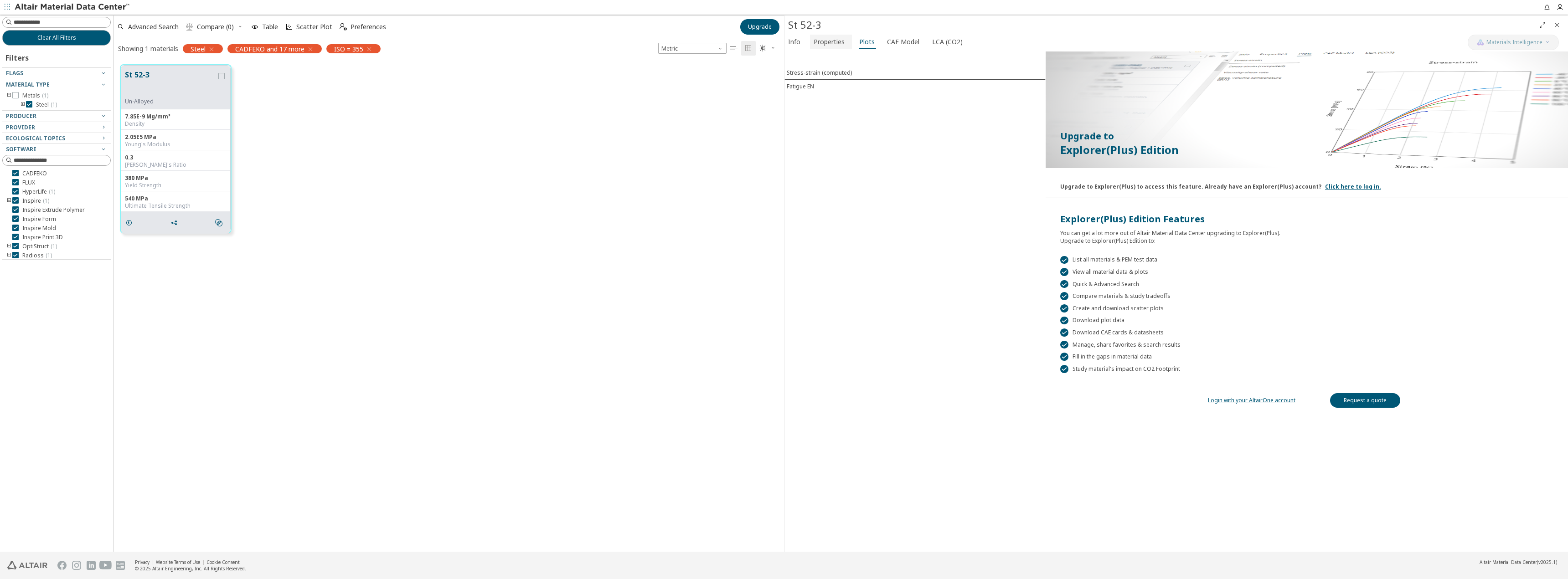
click at [834, 38] on span "Properties" at bounding box center [829, 42] width 31 height 15
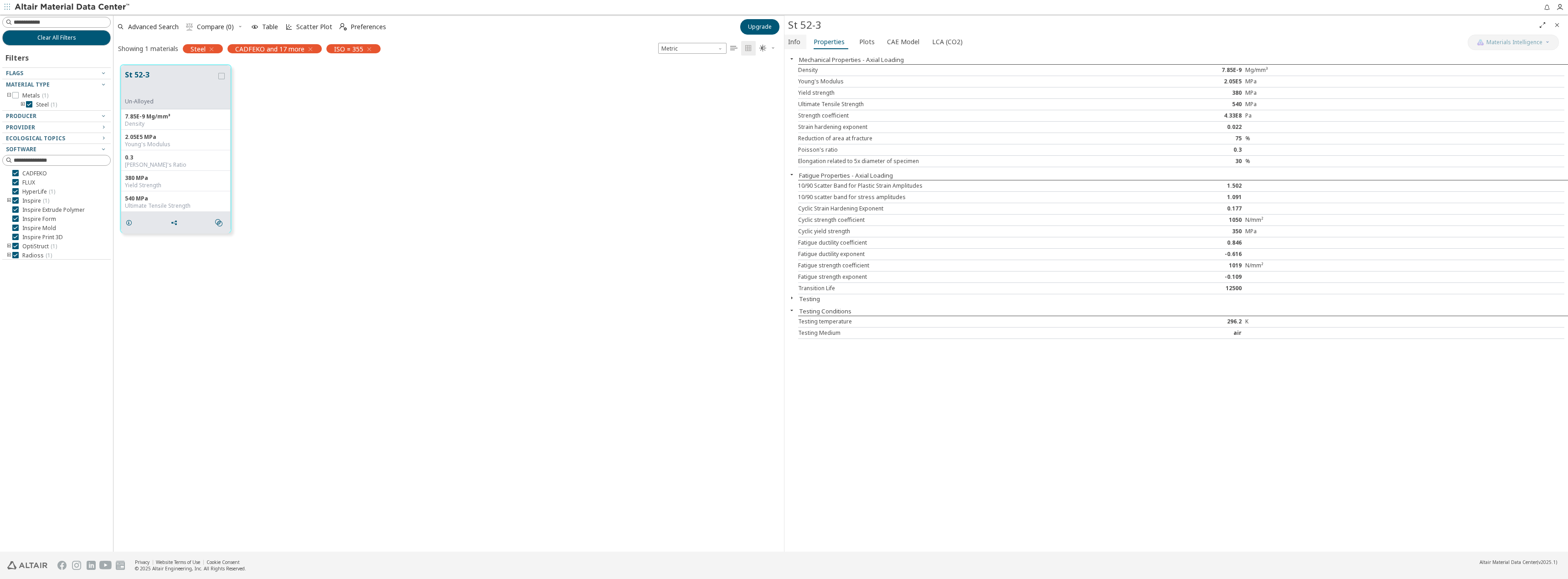
click at [794, 41] on span "Info" at bounding box center [794, 42] width 12 height 15
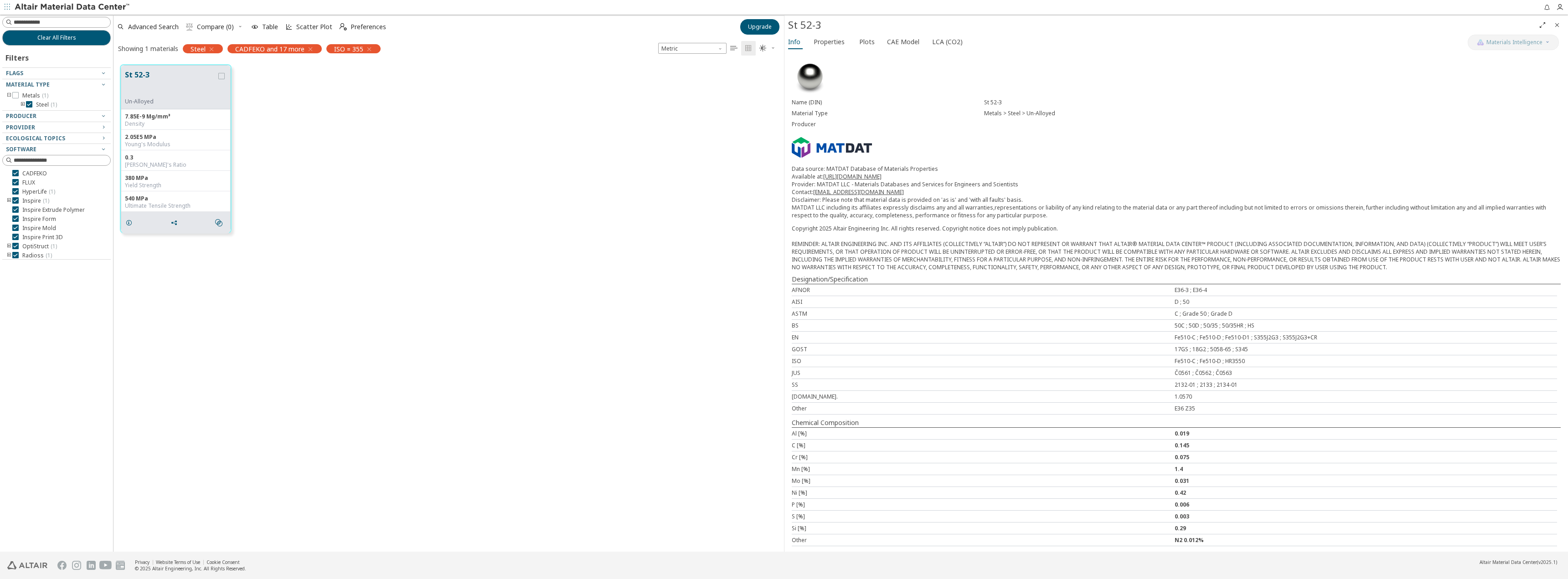
click at [370, 48] on icon "button" at bounding box center [369, 49] width 7 height 7
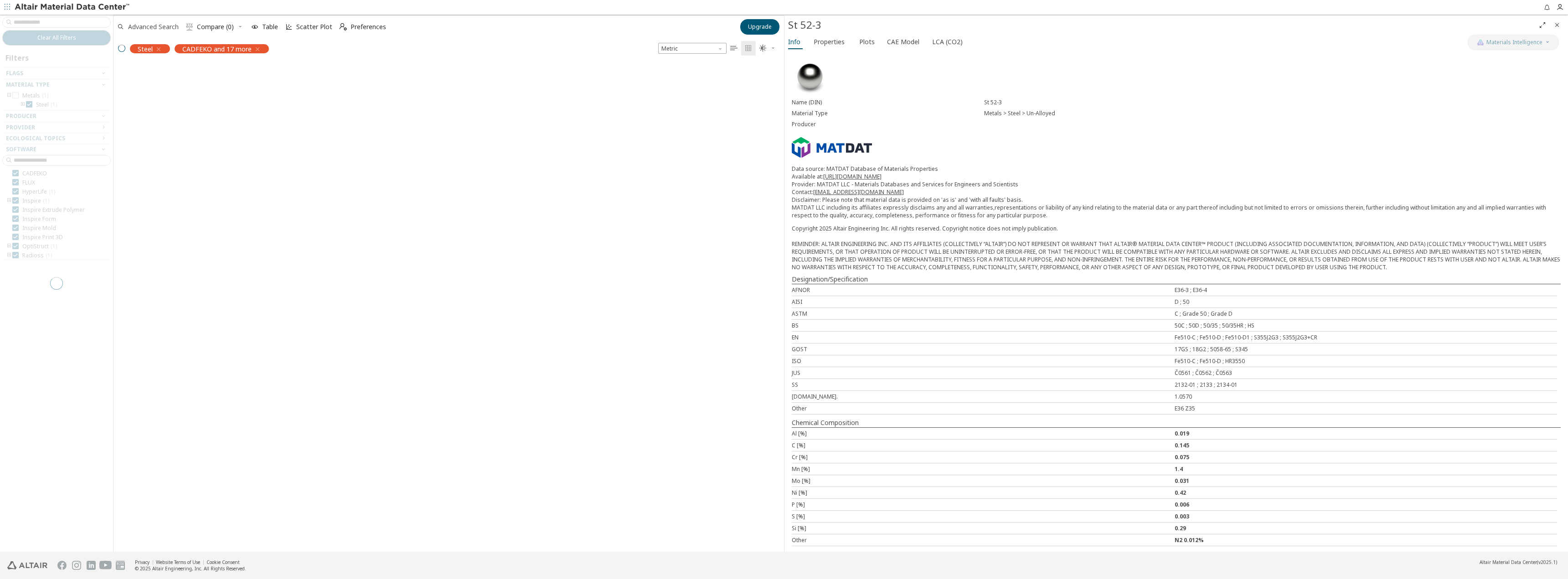
click at [156, 25] on span "Advanced Search" at bounding box center [154, 27] width 51 height 7
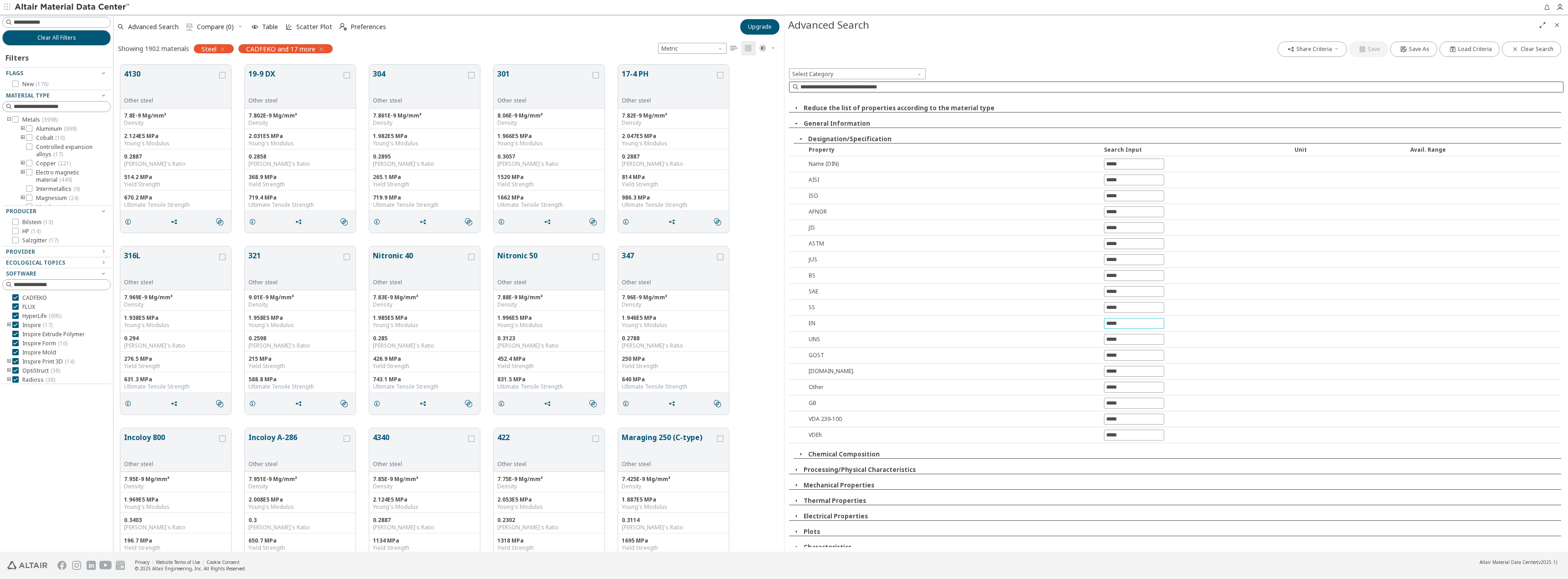
click at [1110, 325] on input "text" at bounding box center [1134, 323] width 59 height 10
type input "***"
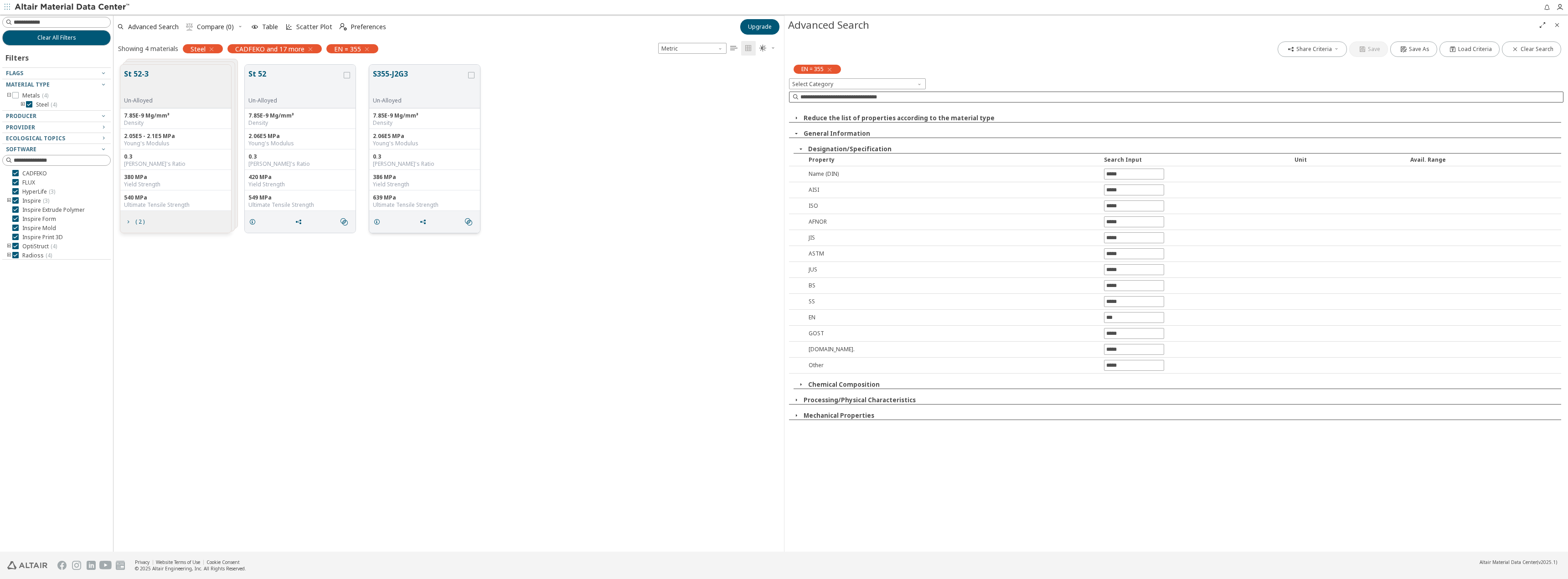
click at [401, 77] on button "S355-J2G3" at bounding box center [420, 82] width 93 height 29
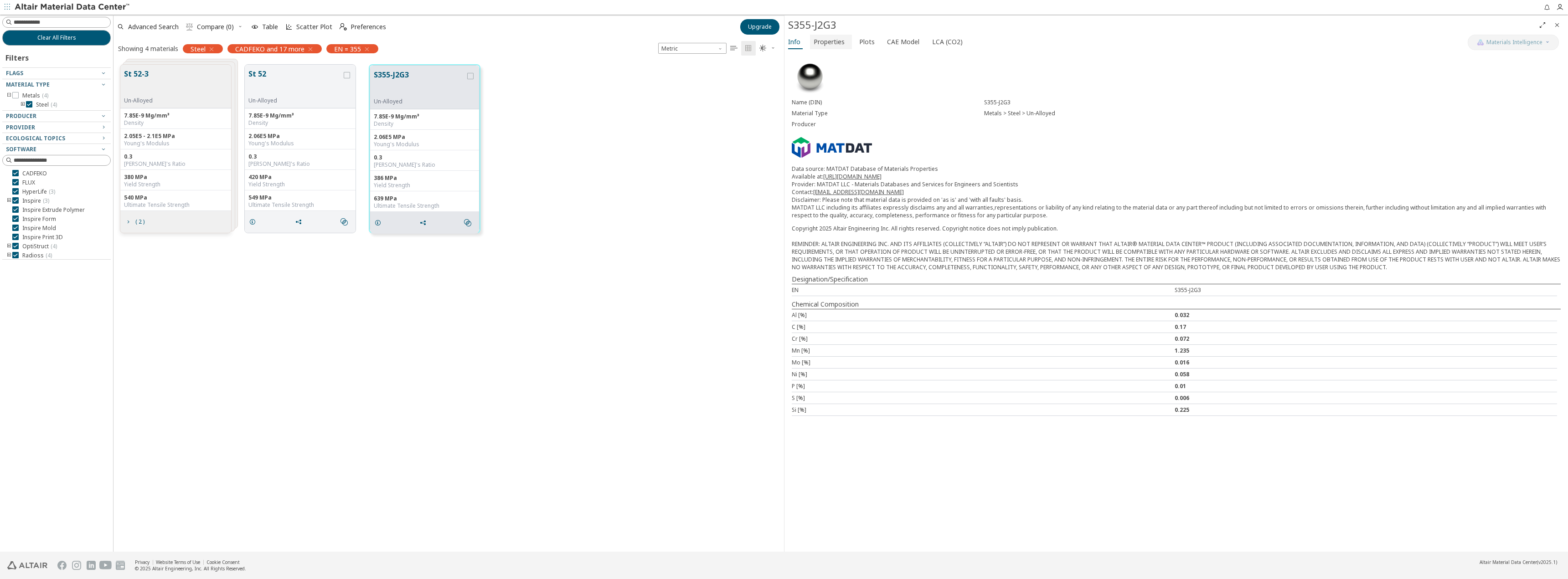
click at [830, 47] on span "Properties" at bounding box center [829, 42] width 31 height 15
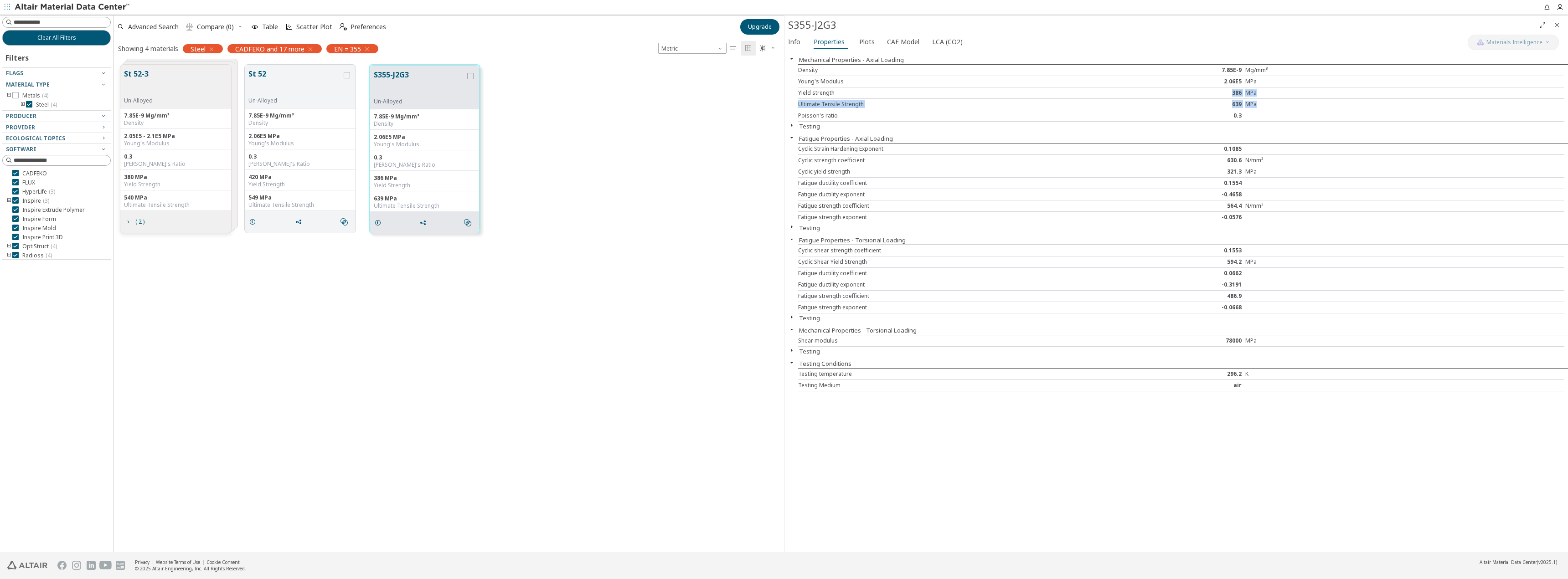
drag, startPoint x: 1232, startPoint y: 94, endPoint x: 1260, endPoint y: 109, distance: 31.8
click at [1260, 109] on div "Density 7.85E-9 Mg/mm³ Young's Modulus 2.06E5 MPa Yield strength 386 MPa Ultima…" at bounding box center [1183, 93] width 770 height 57
click at [792, 230] on icon "button" at bounding box center [792, 227] width 7 height 7
click at [790, 125] on icon "button" at bounding box center [792, 125] width 7 height 7
click at [804, 353] on button "Testing" at bounding box center [809, 353] width 21 height 8
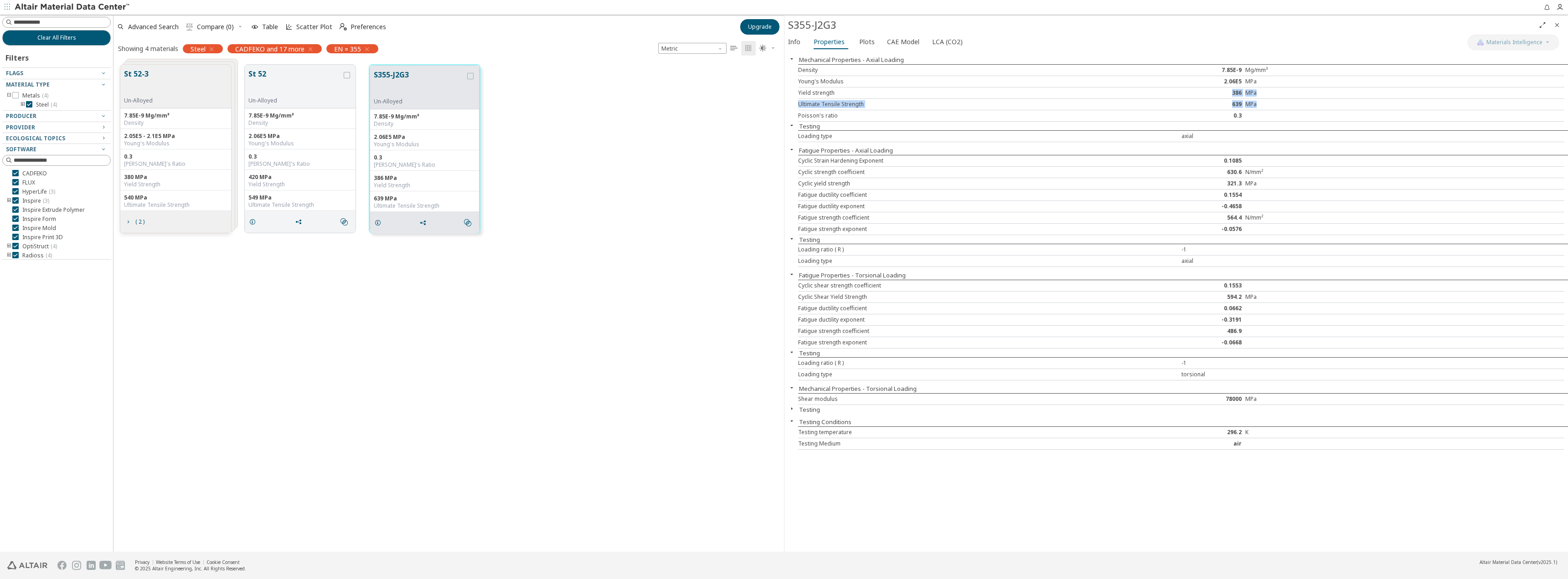
click at [810, 410] on button "Testing" at bounding box center [809, 410] width 21 height 8
